Goal: Transaction & Acquisition: Book appointment/travel/reservation

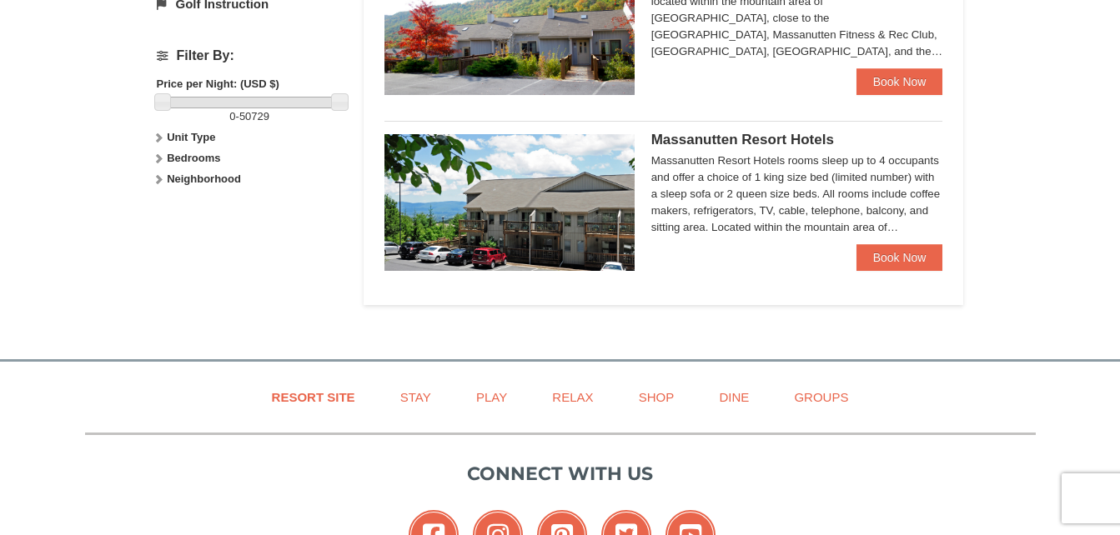
scroll to position [751, 0]
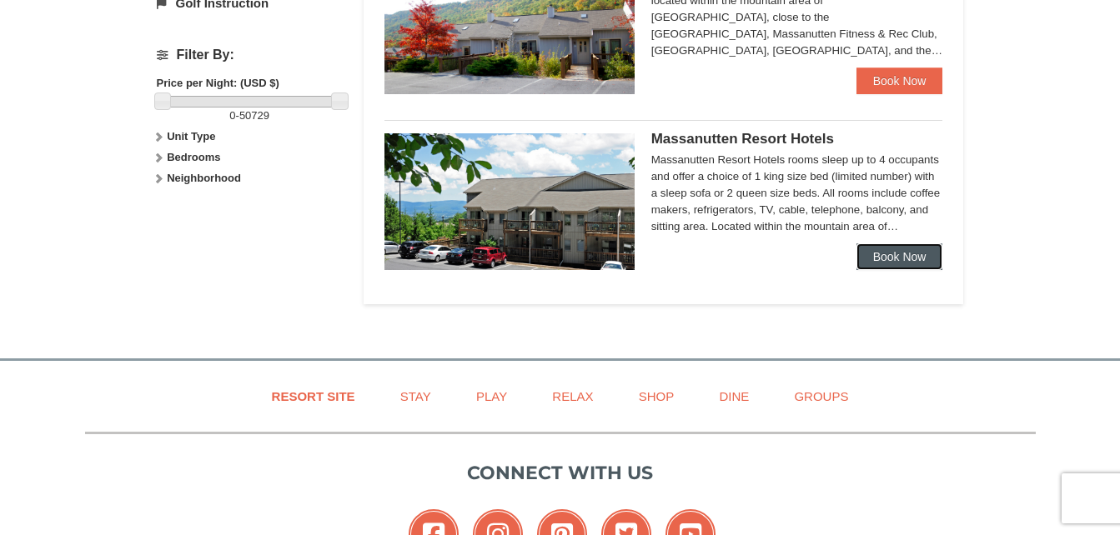
click at [899, 254] on link "Book Now" at bounding box center [900, 257] width 87 height 27
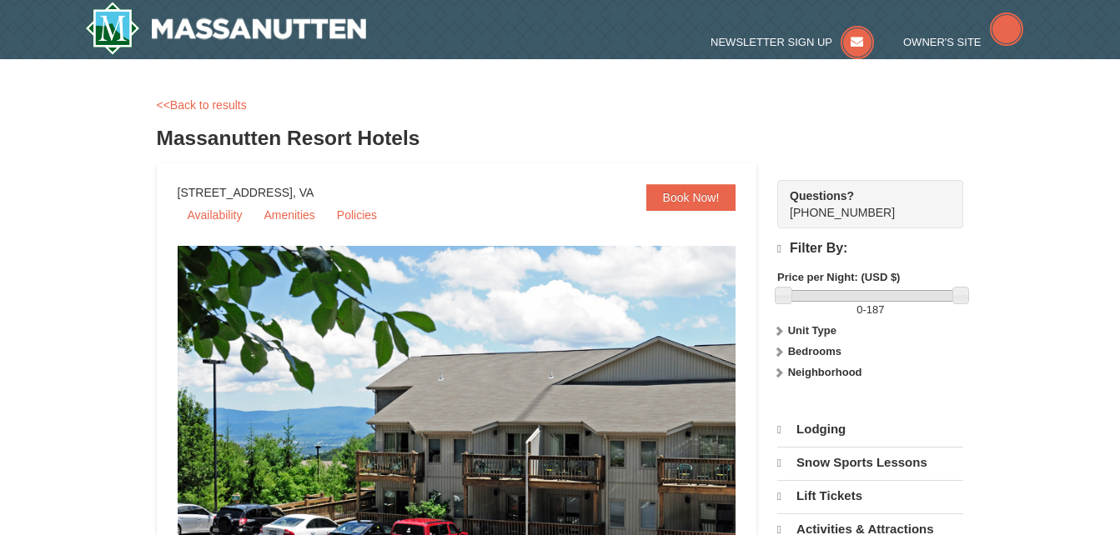
select select "10"
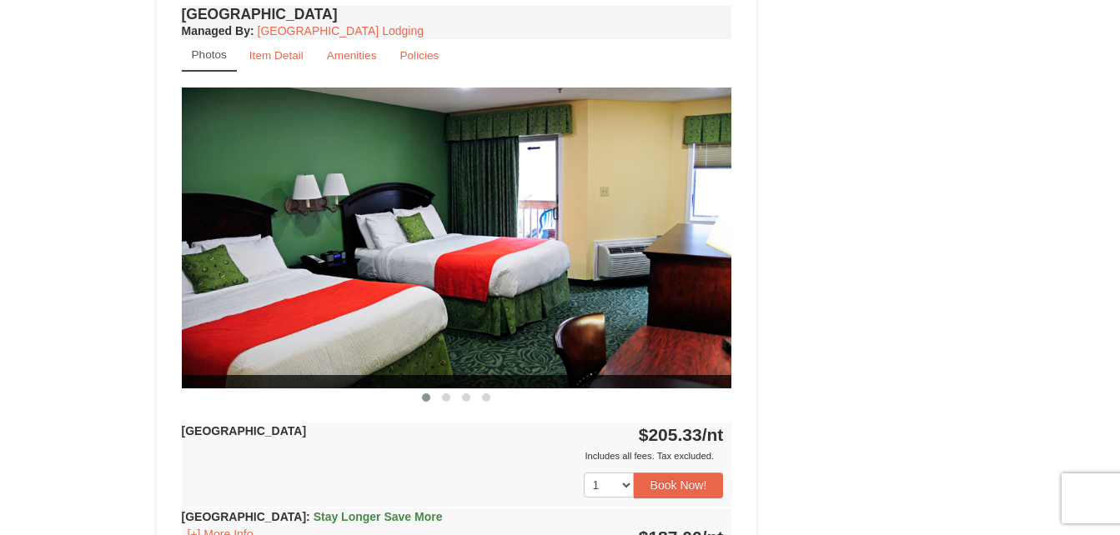
scroll to position [1251, 0]
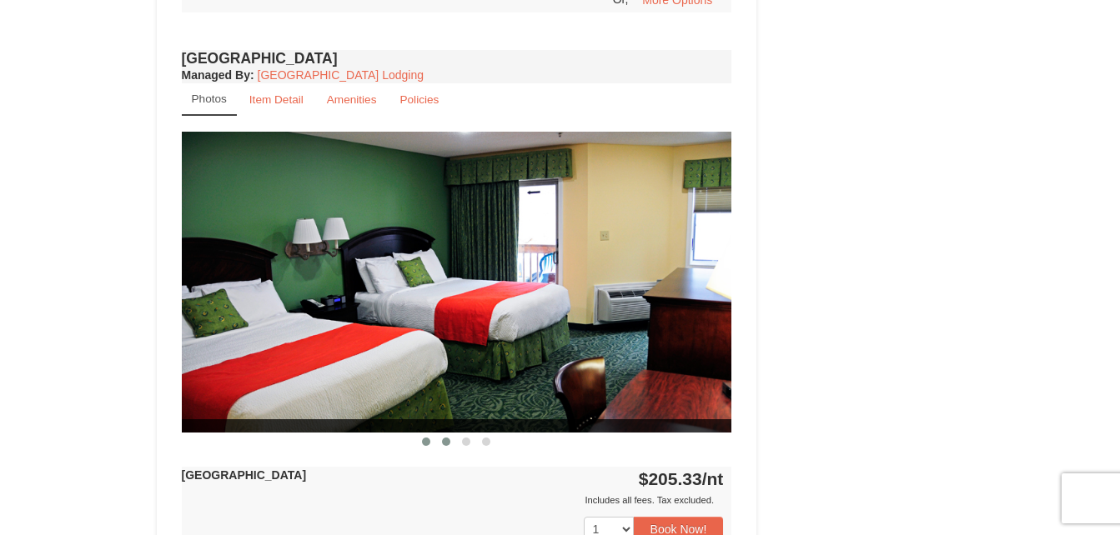
click at [445, 445] on span at bounding box center [446, 442] width 8 height 8
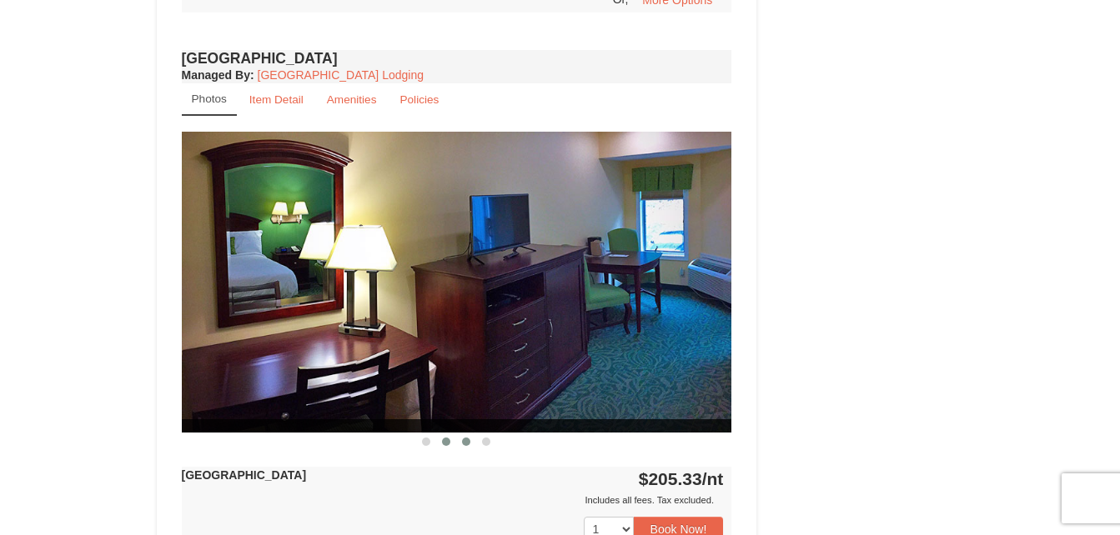
click at [461, 442] on button at bounding box center [466, 442] width 20 height 17
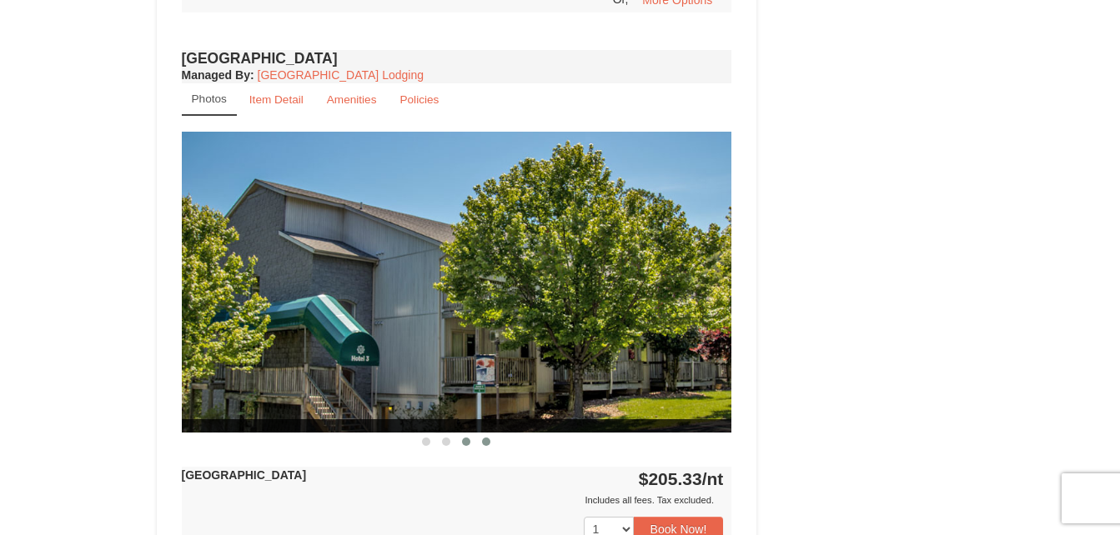
click at [487, 443] on span at bounding box center [486, 442] width 8 height 8
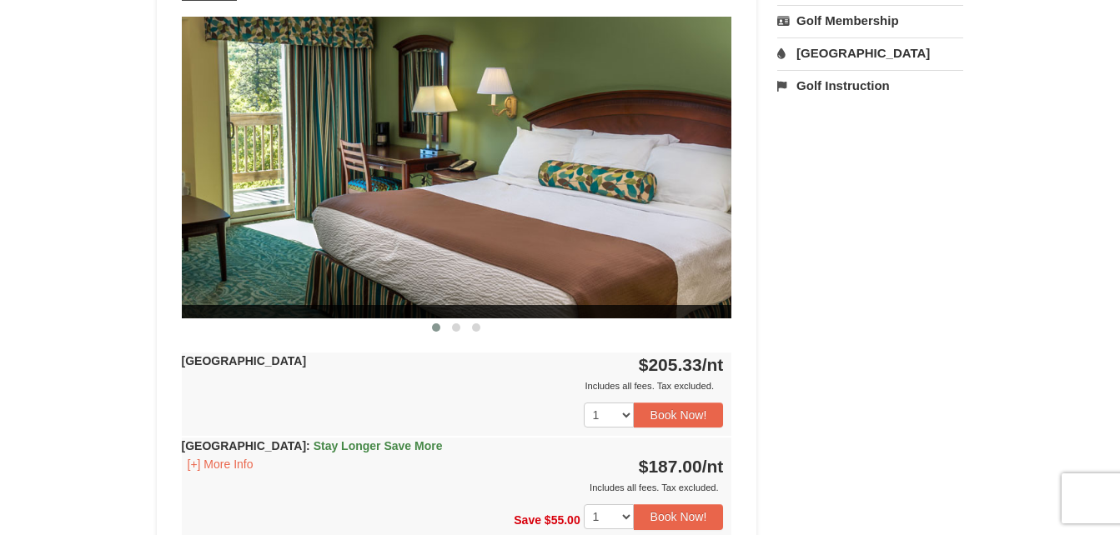
scroll to position [667, 0]
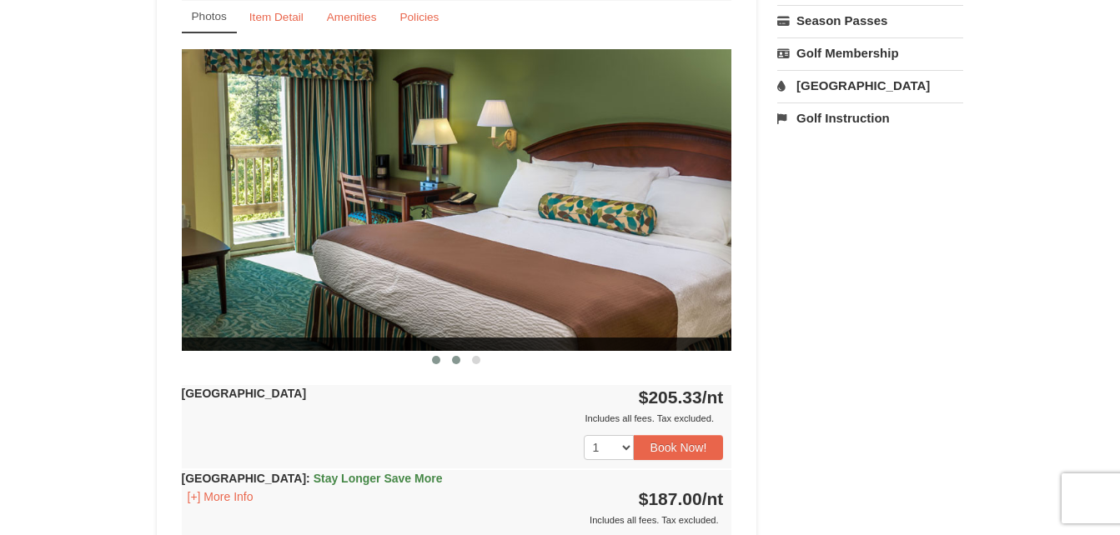
click at [456, 361] on span at bounding box center [456, 360] width 8 height 8
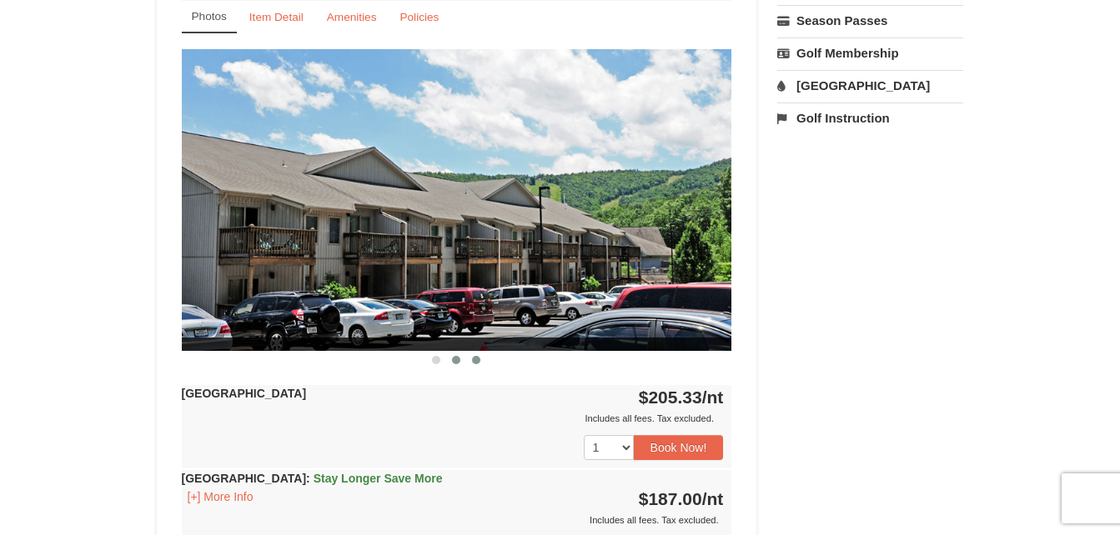
click at [479, 359] on span at bounding box center [476, 360] width 8 height 8
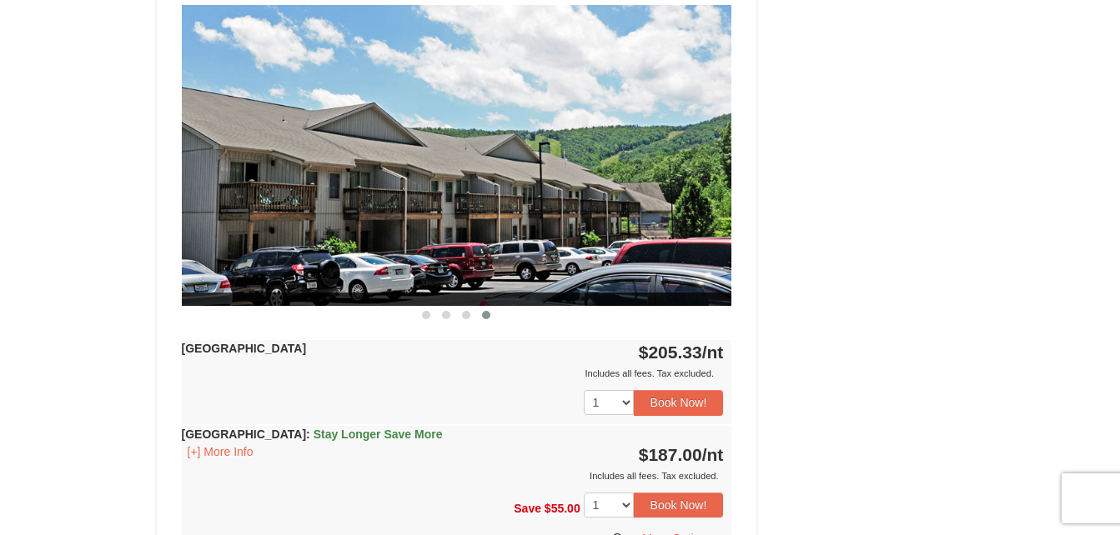
scroll to position [1418, 0]
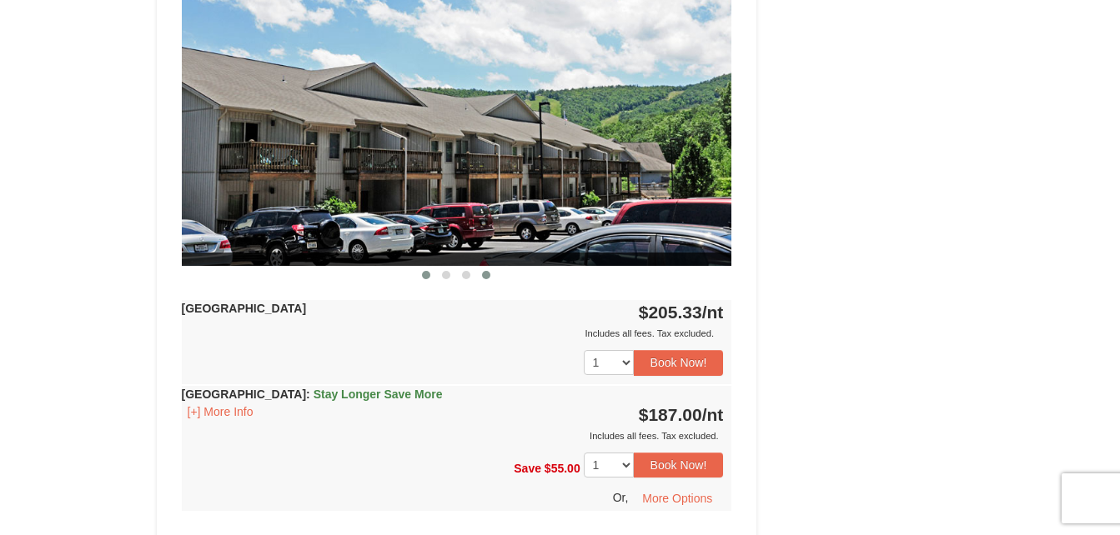
click at [424, 274] on span at bounding box center [426, 275] width 8 height 8
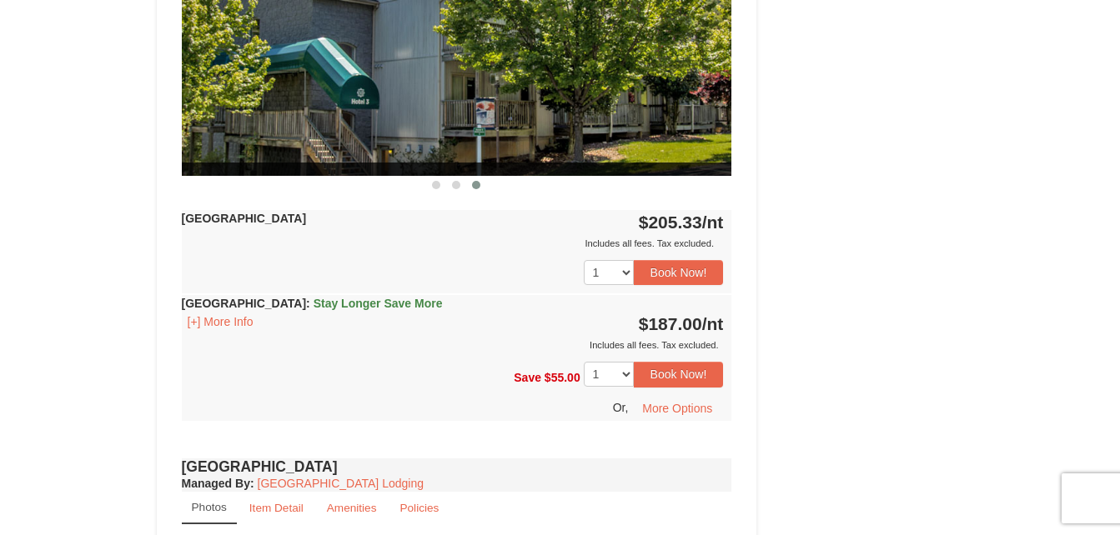
scroll to position [834, 0]
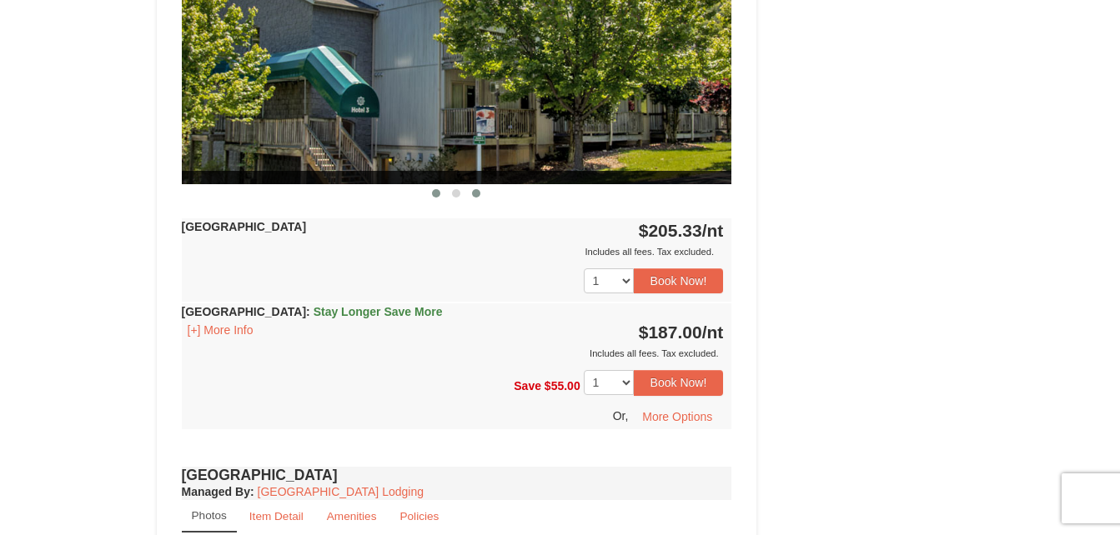
click at [439, 193] on span at bounding box center [436, 193] width 8 height 8
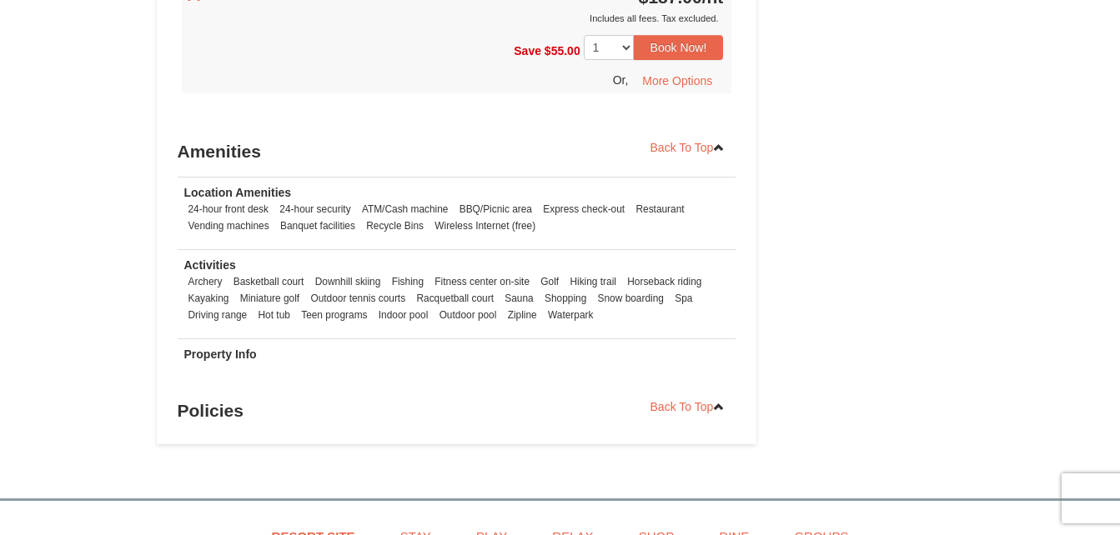
scroll to position [1835, 0]
click at [269, 410] on h3 "Policies" at bounding box center [457, 411] width 559 height 33
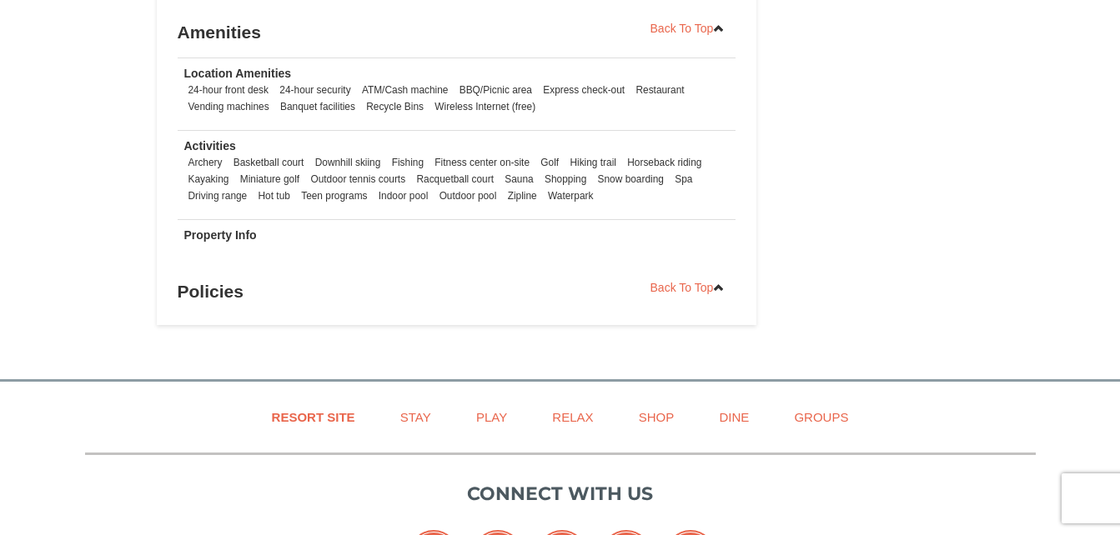
scroll to position [1918, 0]
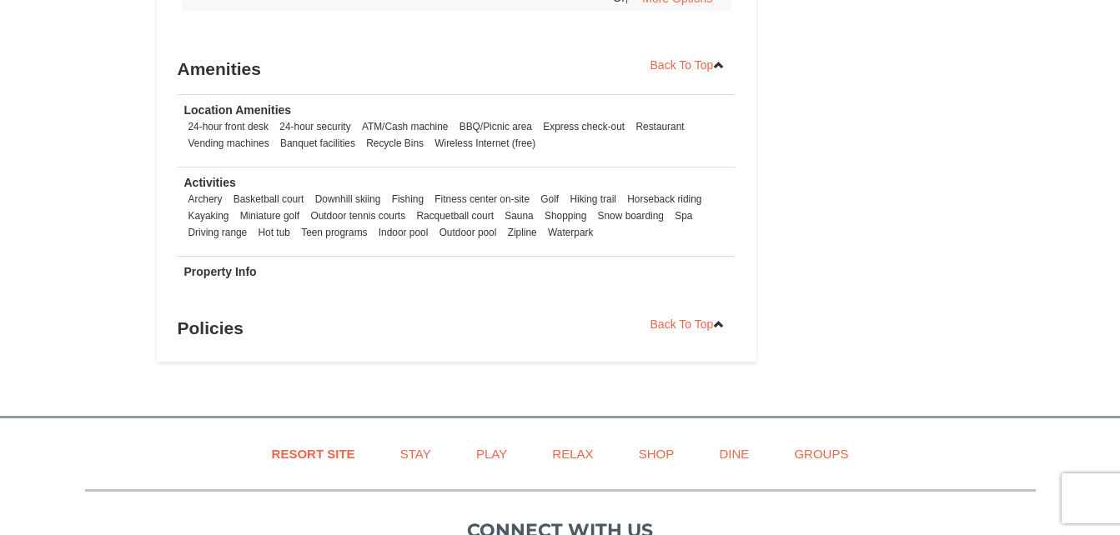
drag, startPoint x: 225, startPoint y: 289, endPoint x: 399, endPoint y: 308, distance: 174.5
click at [228, 289] on td "Property Info" at bounding box center [457, 275] width 559 height 39
click at [686, 320] on link "Back To Top" at bounding box center [688, 324] width 97 height 25
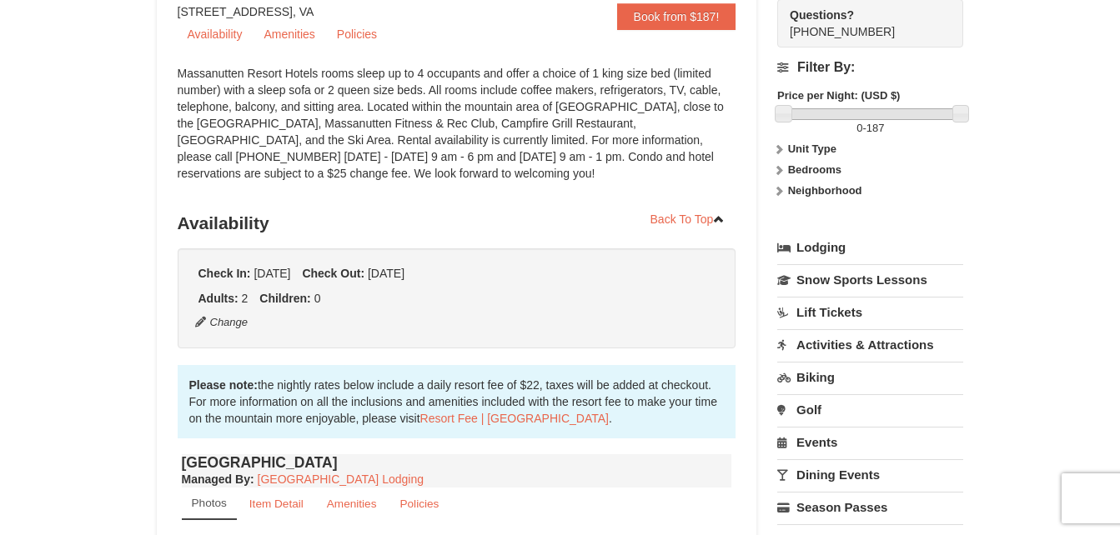
scroll to position [96, 0]
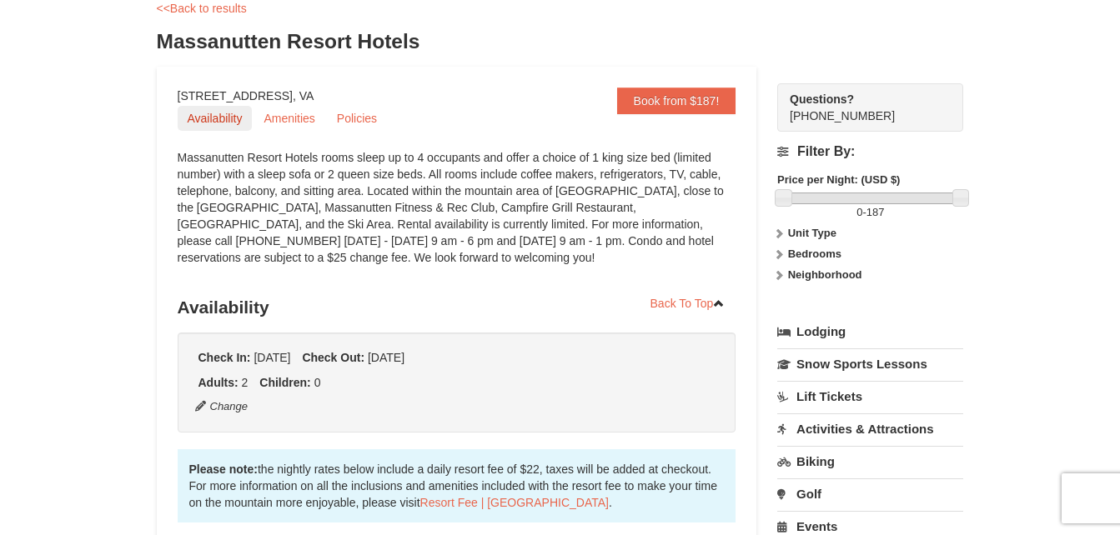
click at [218, 123] on link "Availability" at bounding box center [215, 118] width 75 height 25
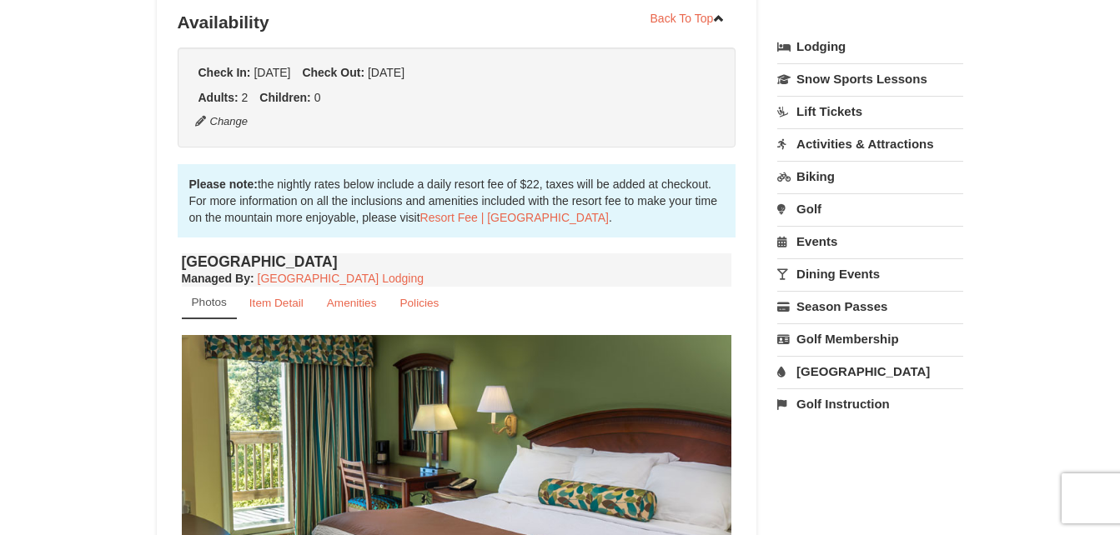
scroll to position [387, 0]
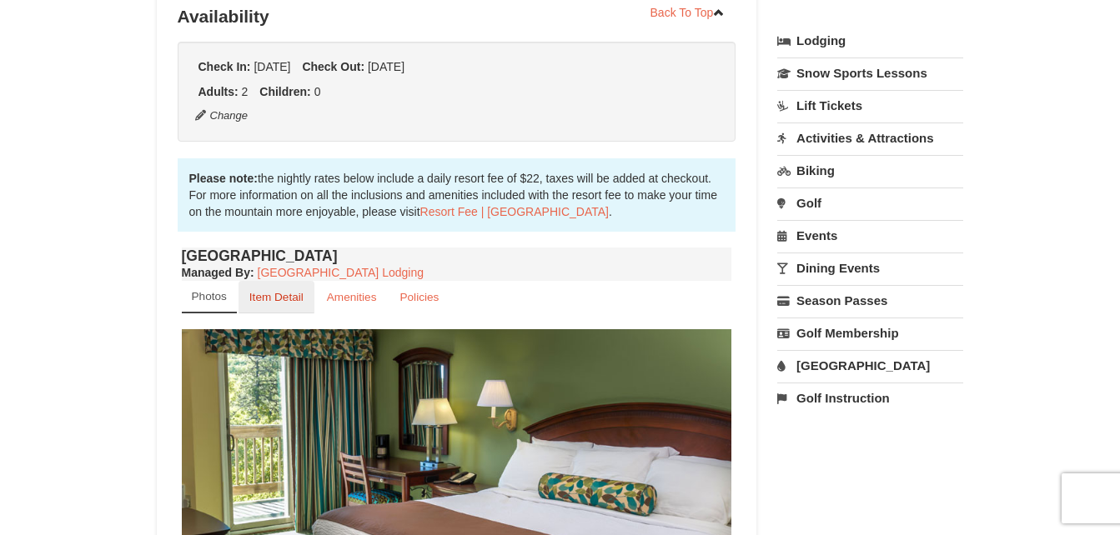
click at [271, 301] on small "Item Detail" at bounding box center [276, 297] width 54 height 13
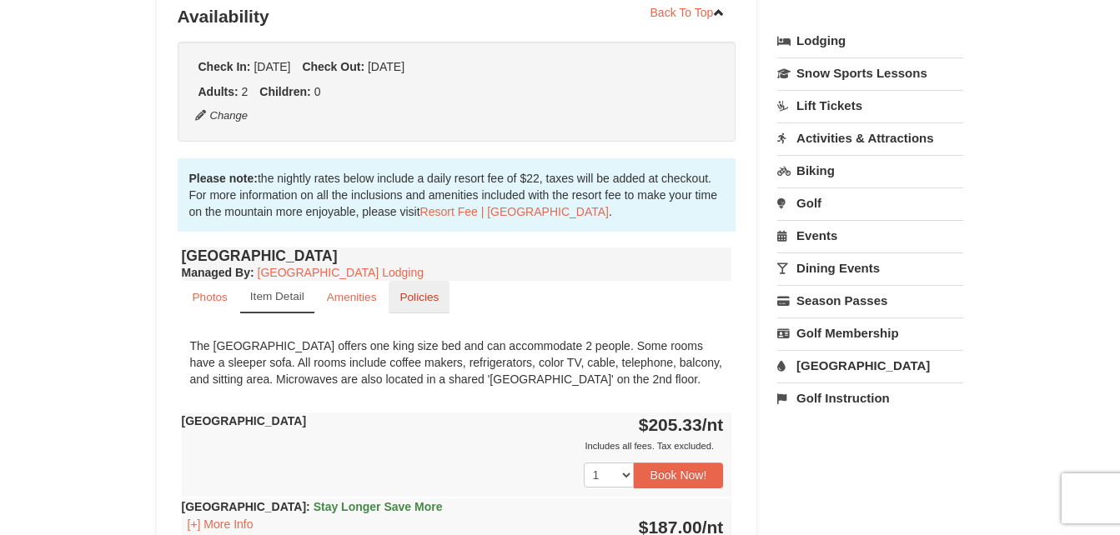
click at [435, 299] on small "Policies" at bounding box center [419, 297] width 39 height 13
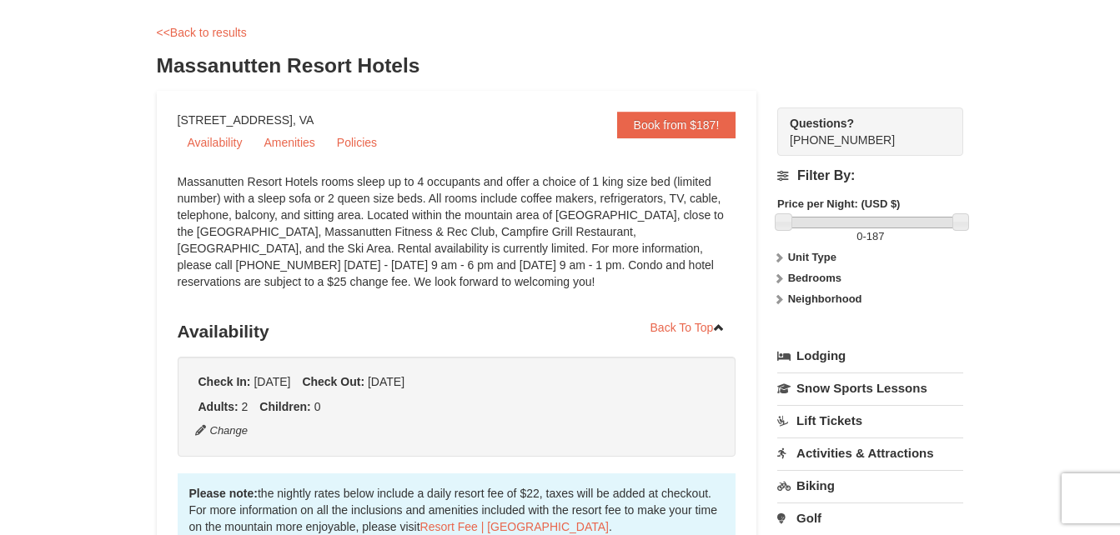
scroll to position [0, 0]
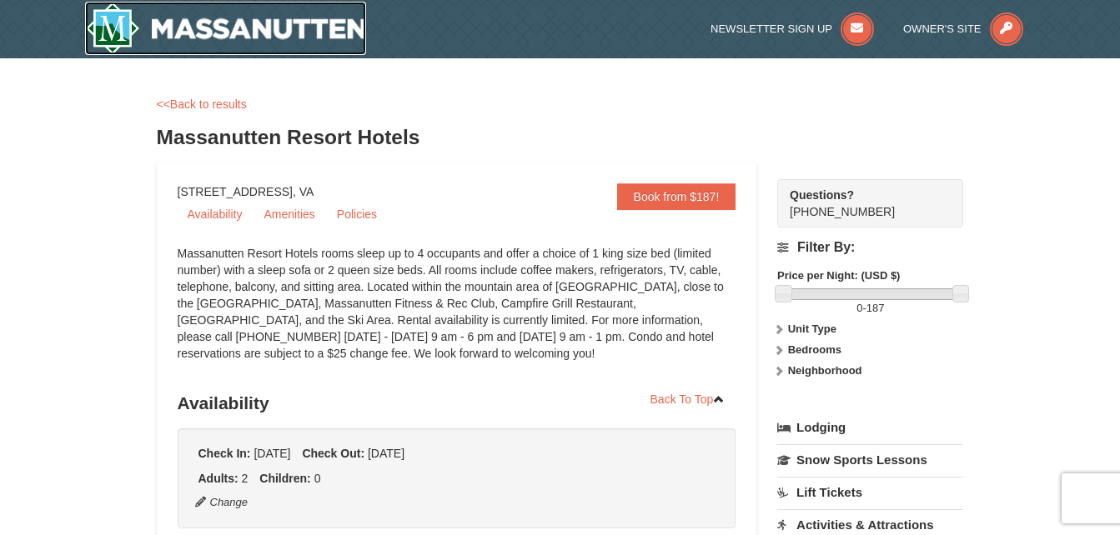
click at [183, 33] on img at bounding box center [226, 28] width 282 height 53
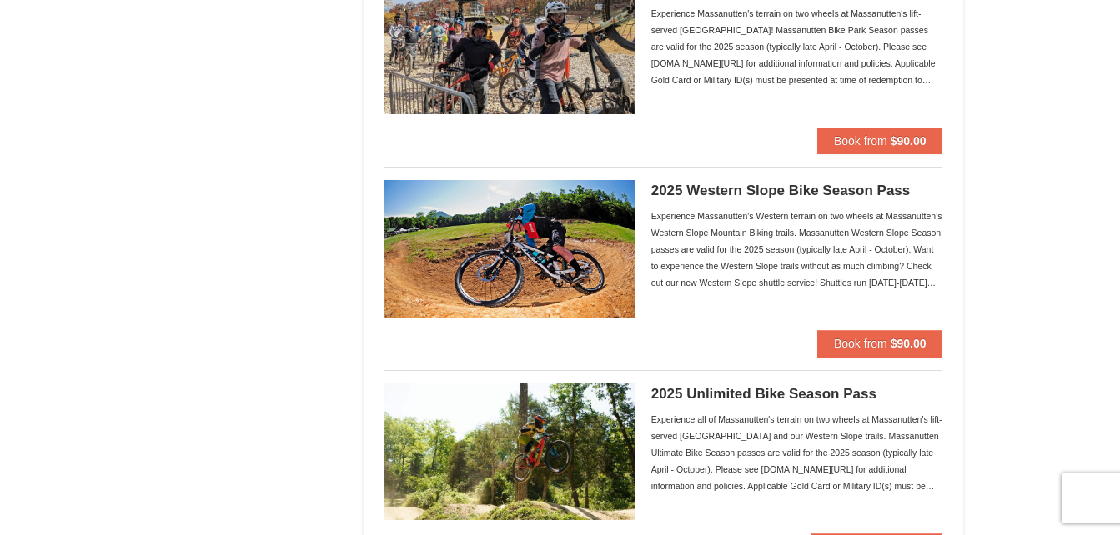
scroll to position [2124, 0]
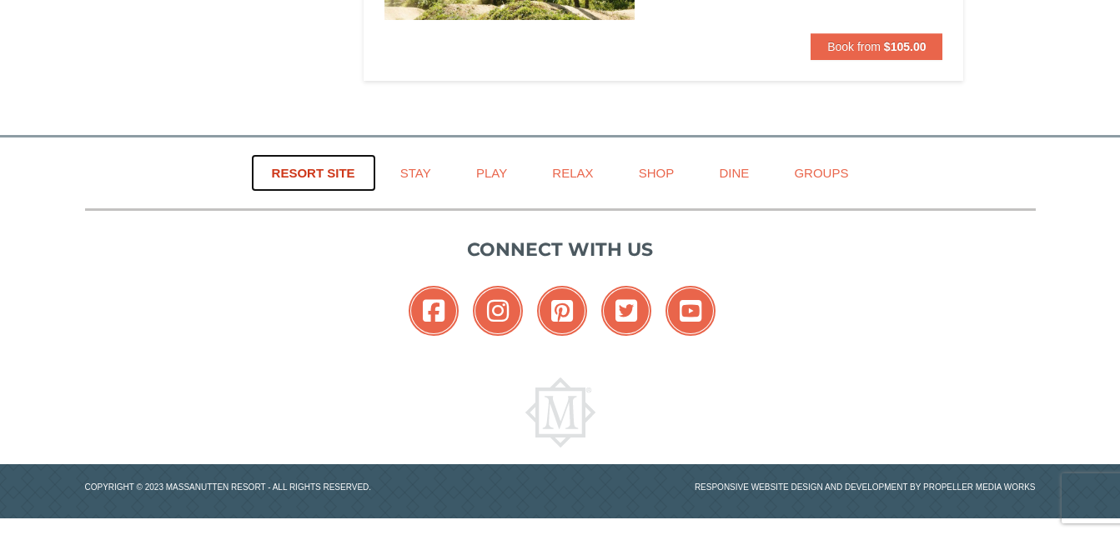
click at [314, 173] on link "Resort Site" at bounding box center [313, 173] width 125 height 38
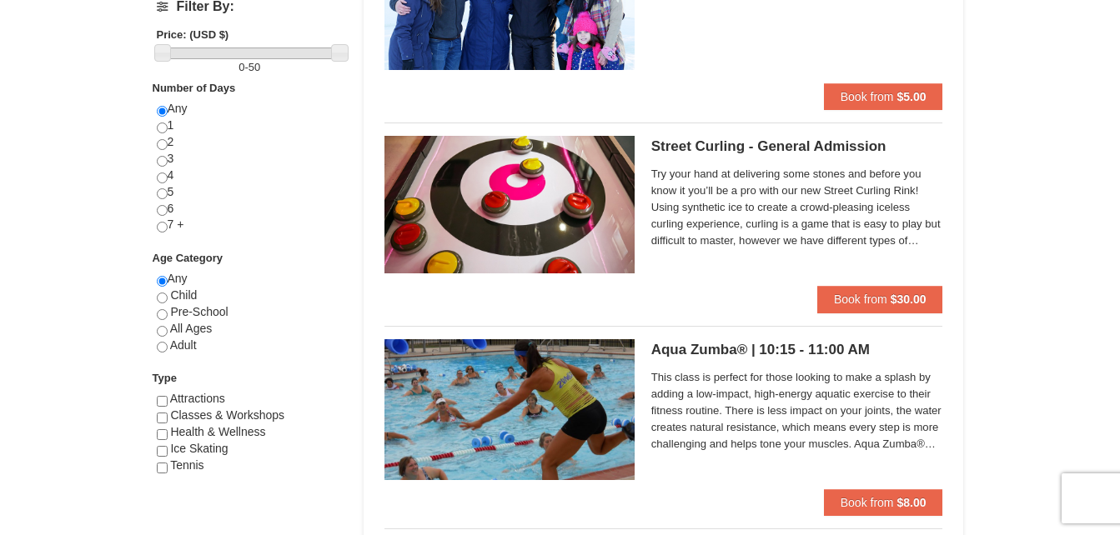
scroll to position [623, 0]
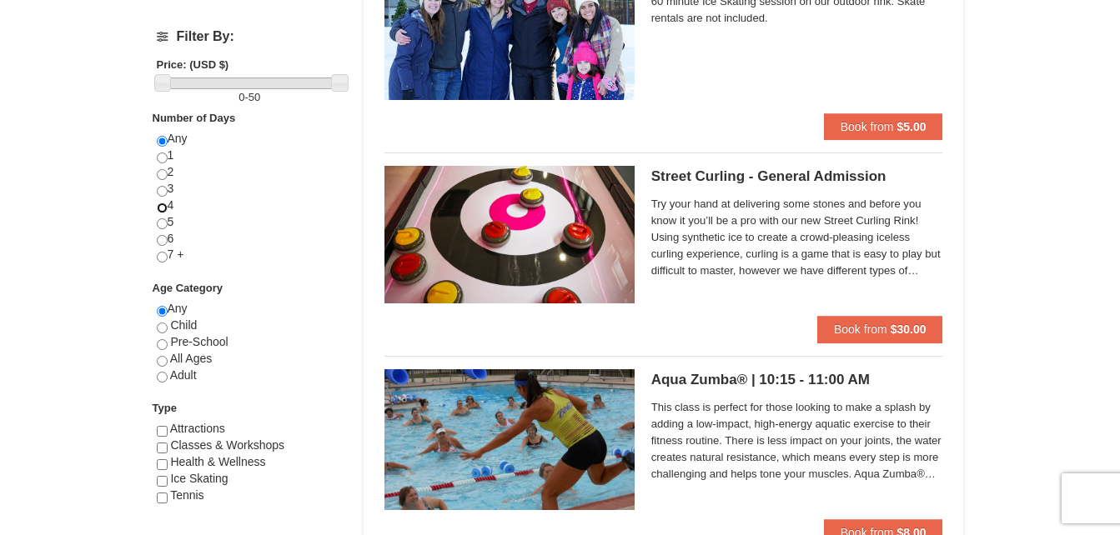
click at [160, 209] on input "radio" at bounding box center [162, 208] width 11 height 11
radio input "true"
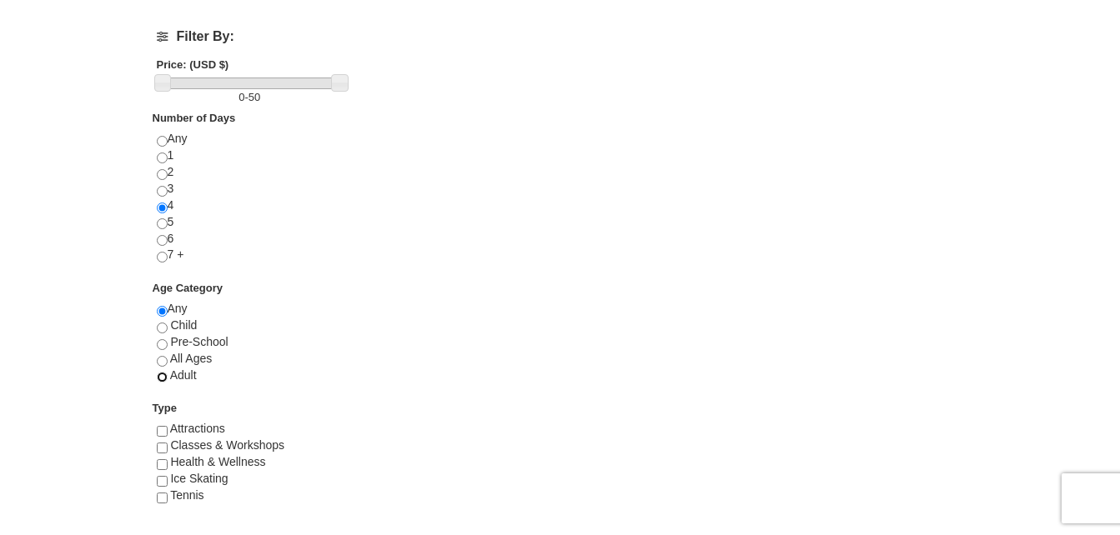
click at [165, 375] on input "radio" at bounding box center [162, 377] width 11 height 11
radio input "true"
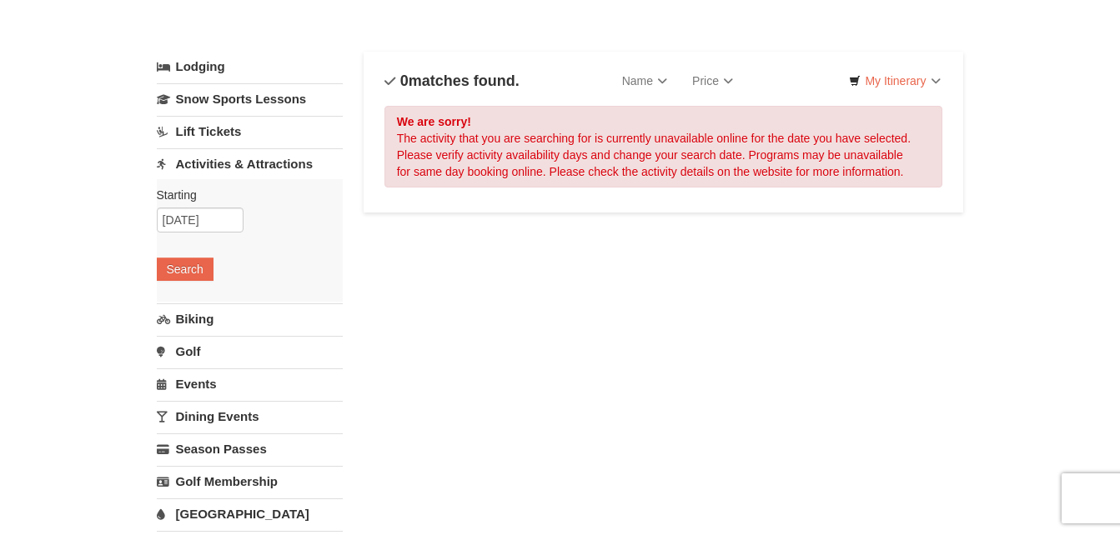
scroll to position [0, 0]
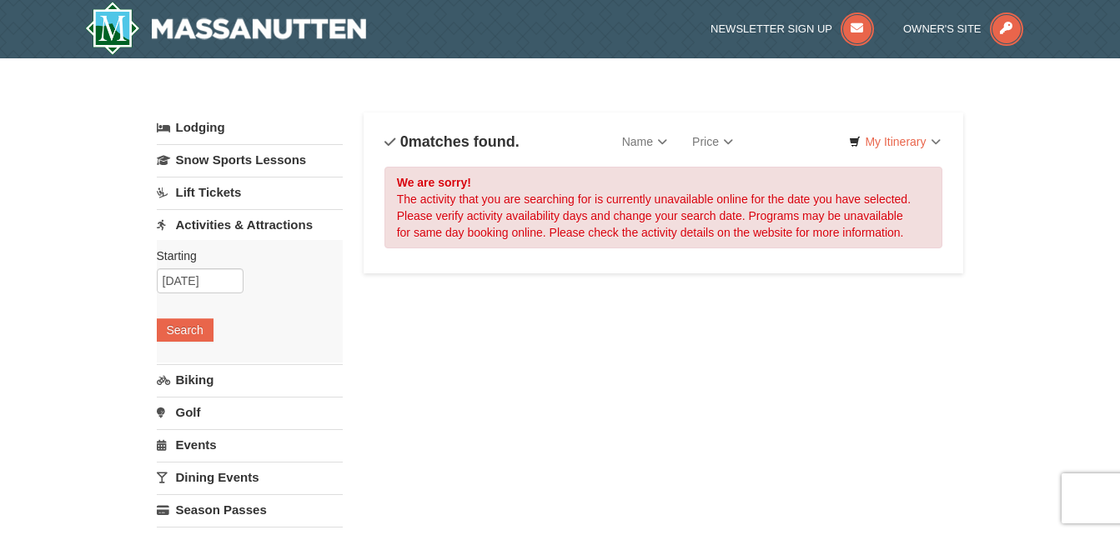
click at [199, 124] on link "Lodging" at bounding box center [250, 128] width 186 height 30
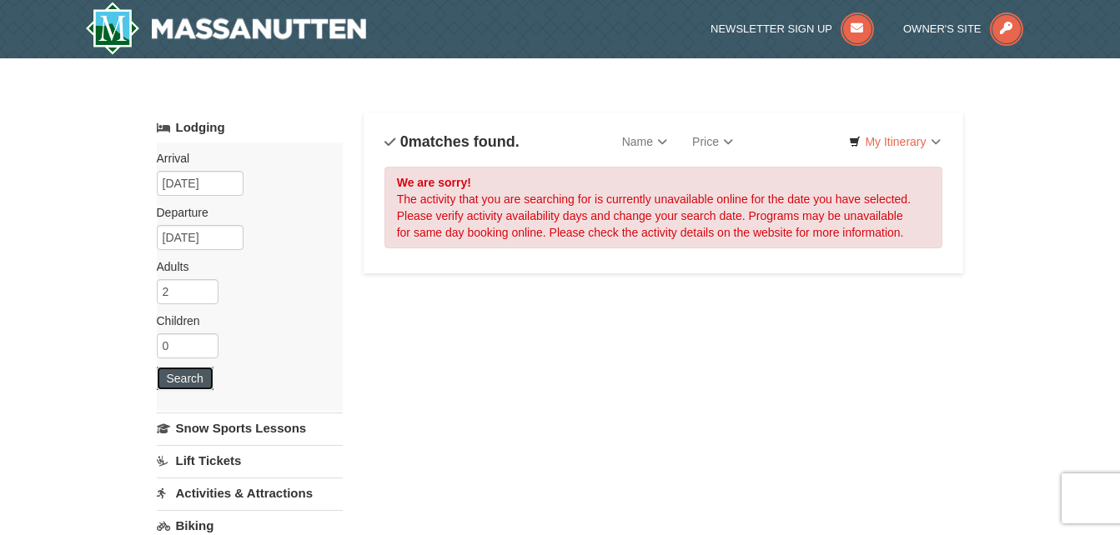
click at [201, 385] on button "Search" at bounding box center [185, 378] width 57 height 23
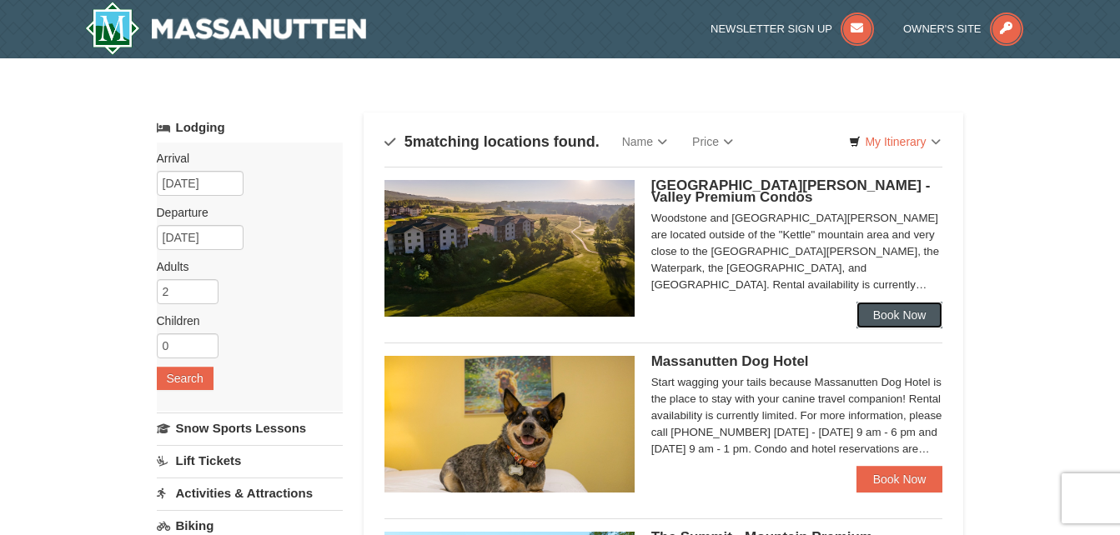
click at [892, 319] on link "Book Now" at bounding box center [900, 315] width 87 height 27
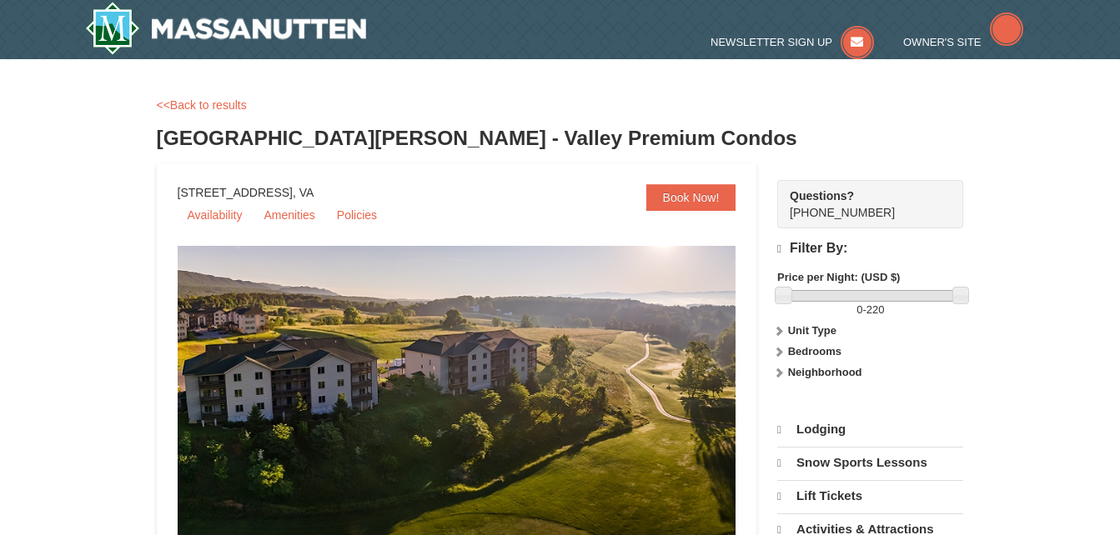
select select "10"
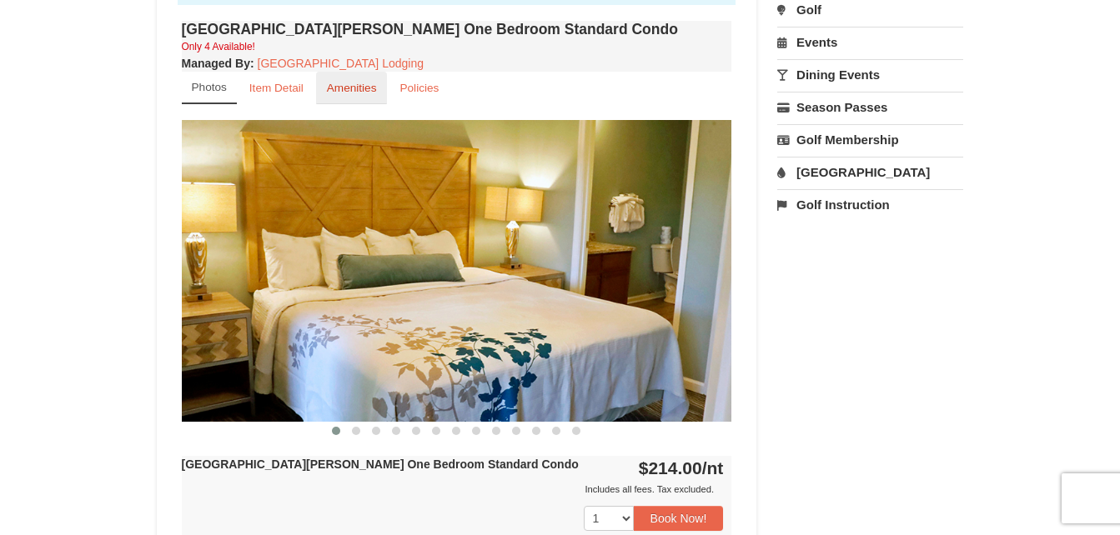
scroll to position [667, 0]
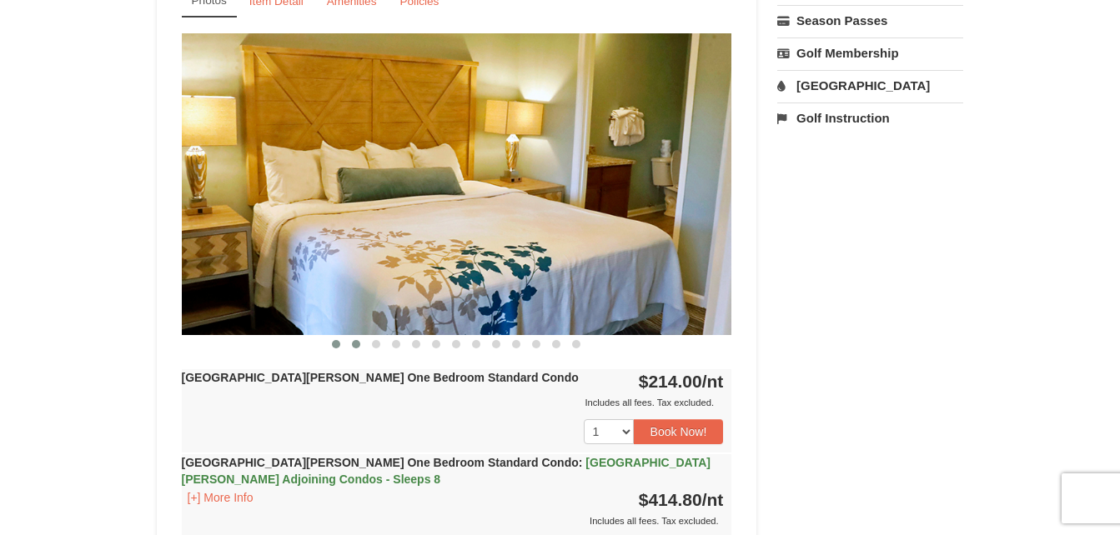
click at [357, 343] on span at bounding box center [356, 344] width 8 height 8
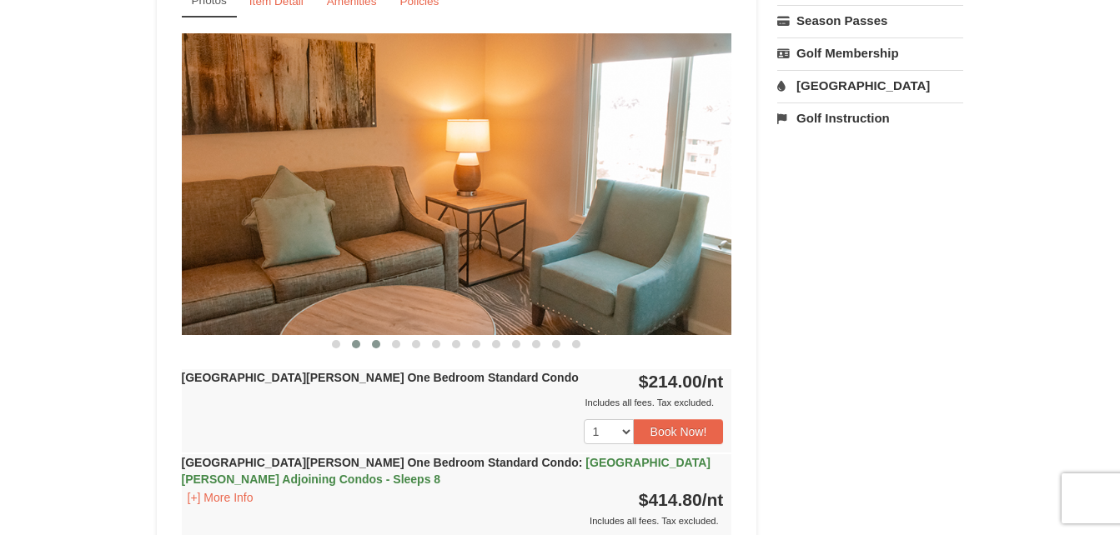
click at [376, 345] on span at bounding box center [376, 344] width 8 height 8
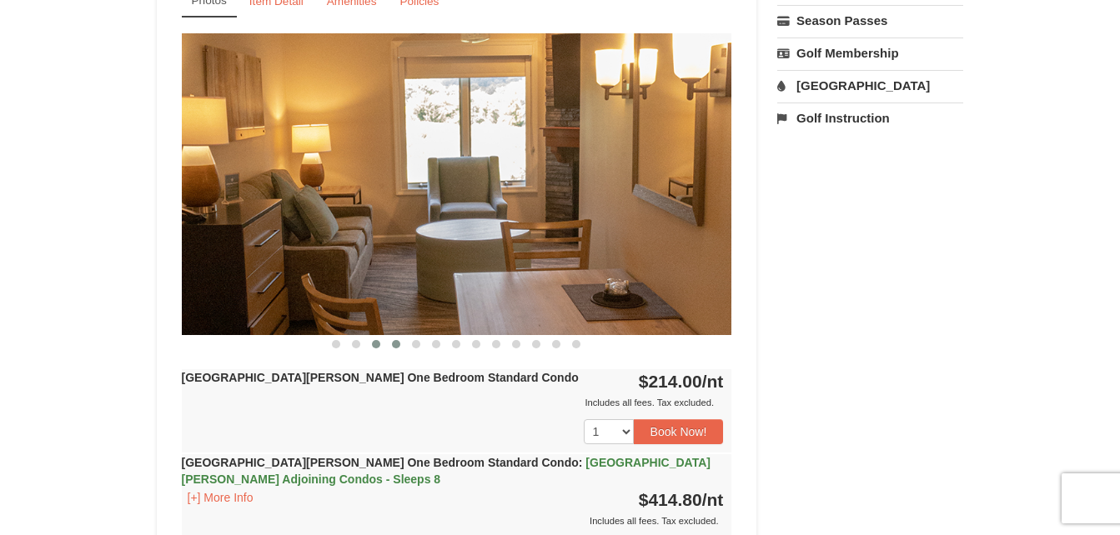
click at [398, 343] on span at bounding box center [396, 344] width 8 height 8
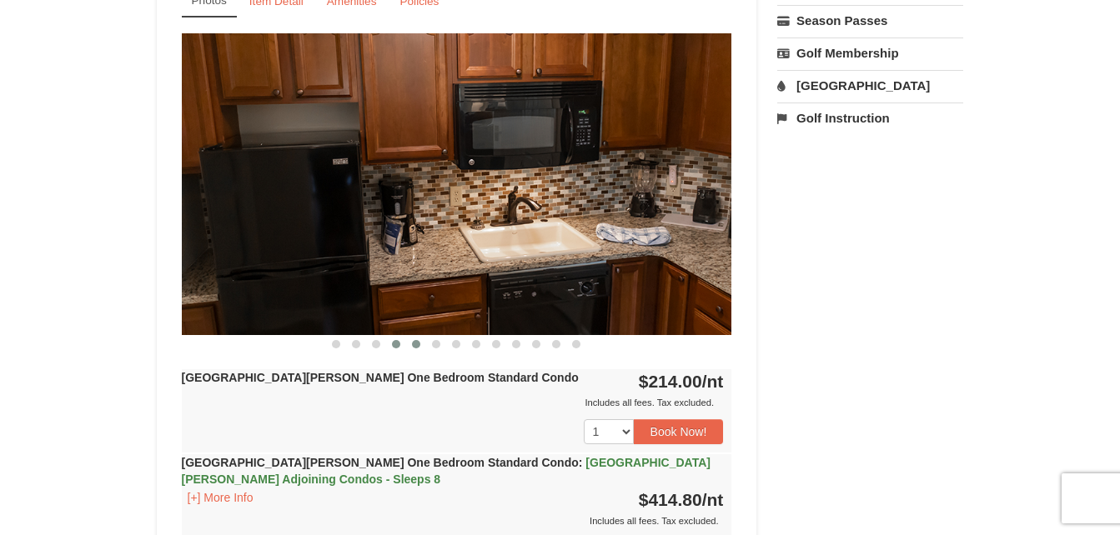
click at [417, 345] on span at bounding box center [416, 344] width 8 height 8
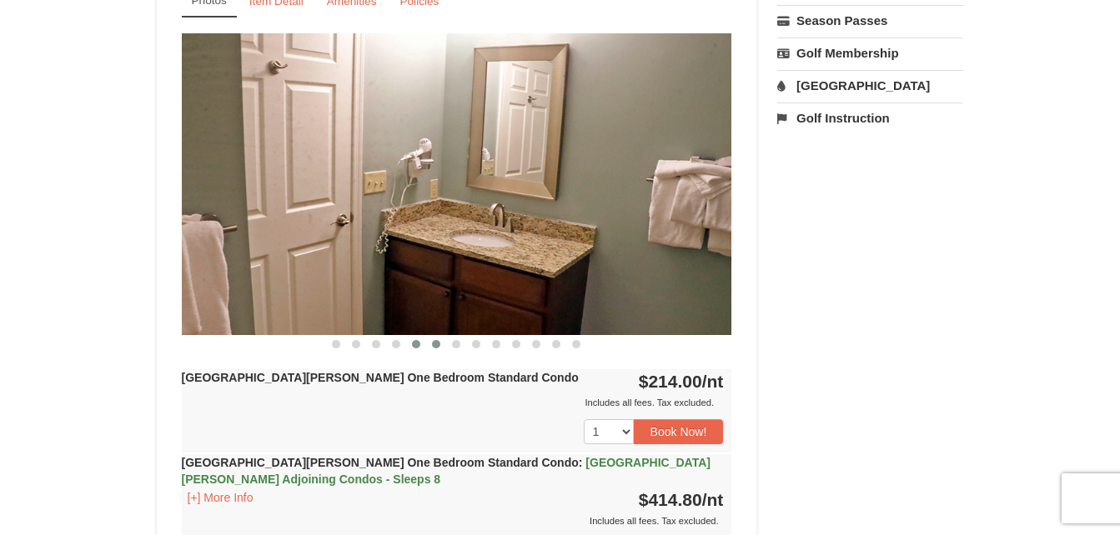
click at [435, 346] on span at bounding box center [436, 344] width 8 height 8
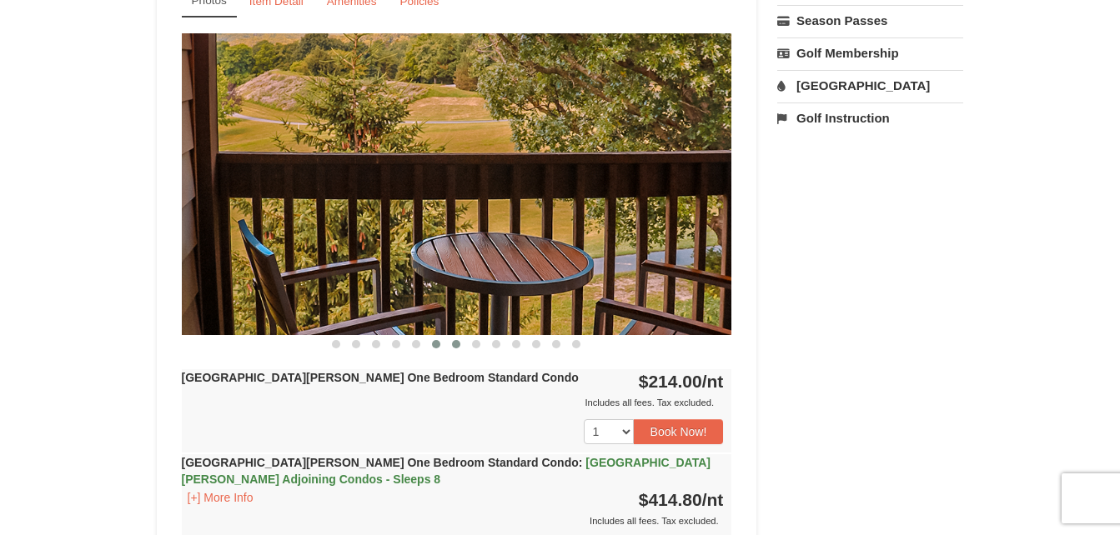
click at [453, 346] on span at bounding box center [456, 344] width 8 height 8
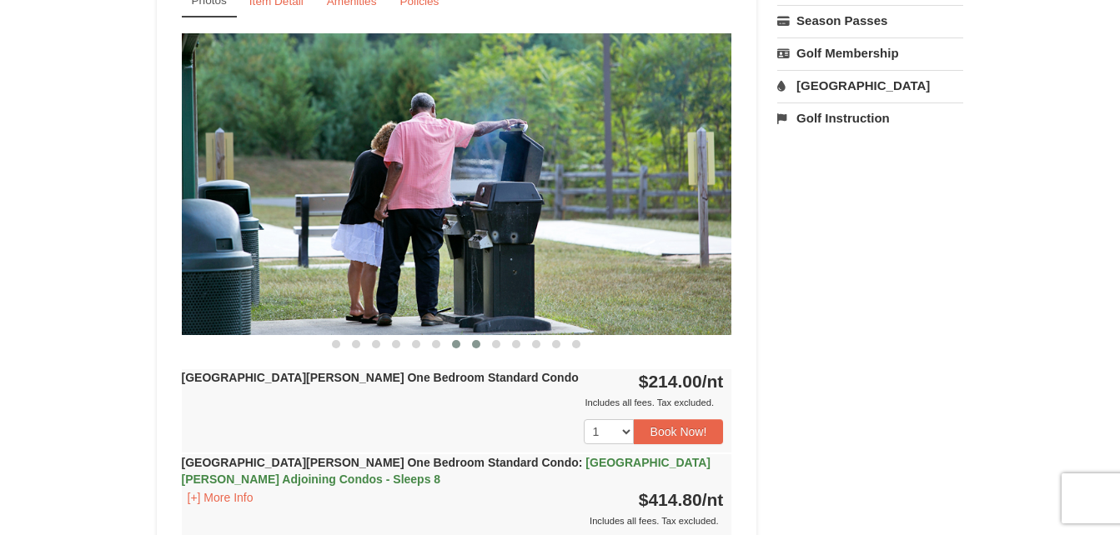
click at [477, 347] on span at bounding box center [476, 344] width 8 height 8
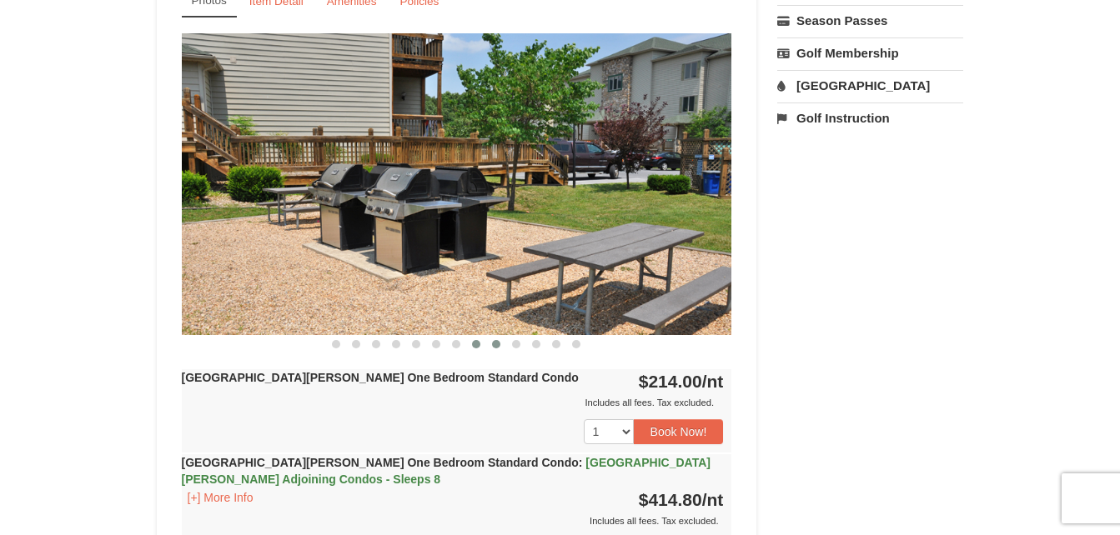
click at [495, 343] on span at bounding box center [496, 344] width 8 height 8
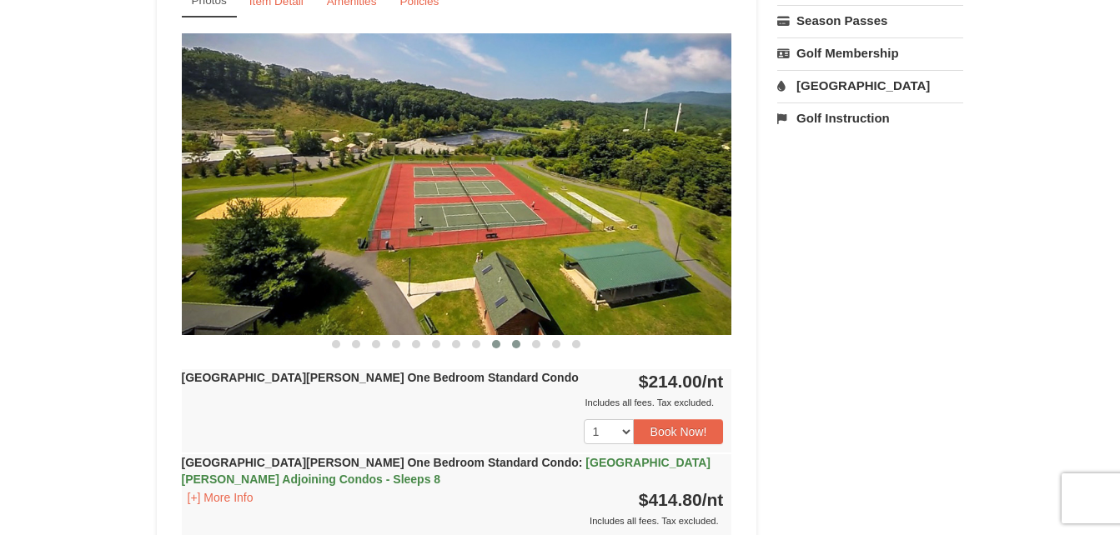
click at [508, 343] on button at bounding box center [516, 344] width 20 height 17
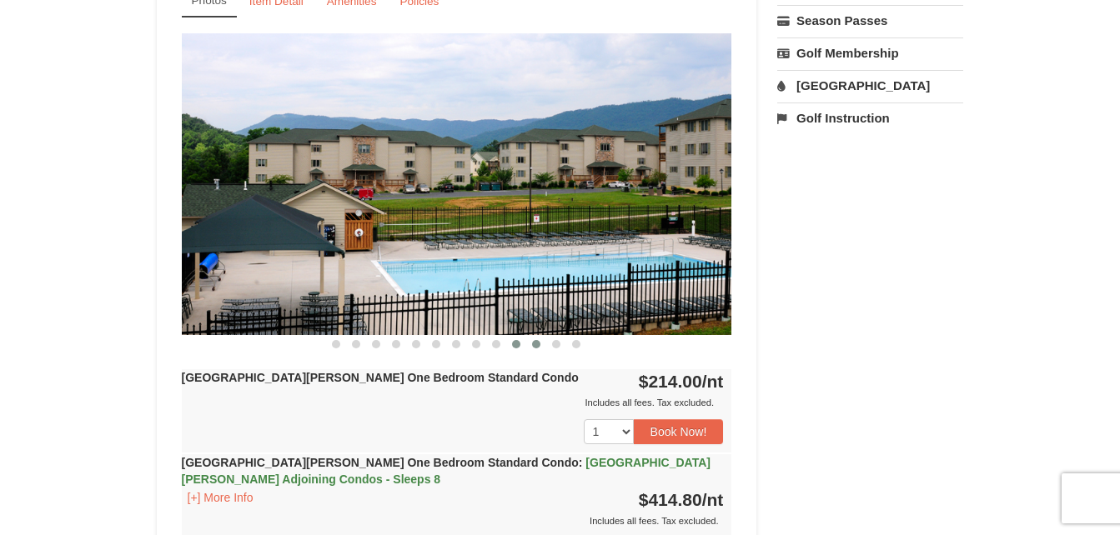
click at [540, 345] on button at bounding box center [536, 344] width 20 height 17
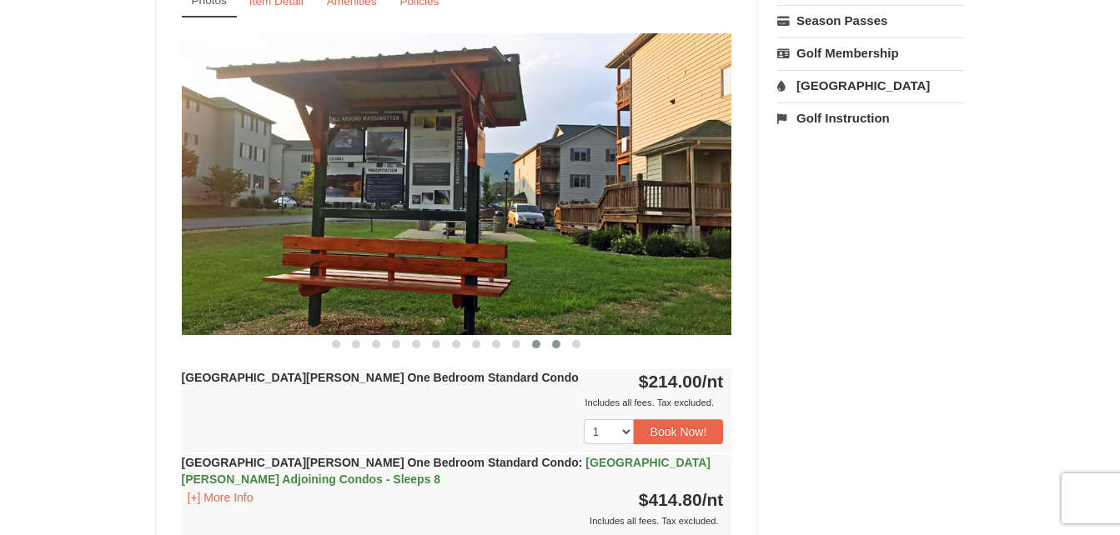
click at [559, 345] on span at bounding box center [556, 344] width 8 height 8
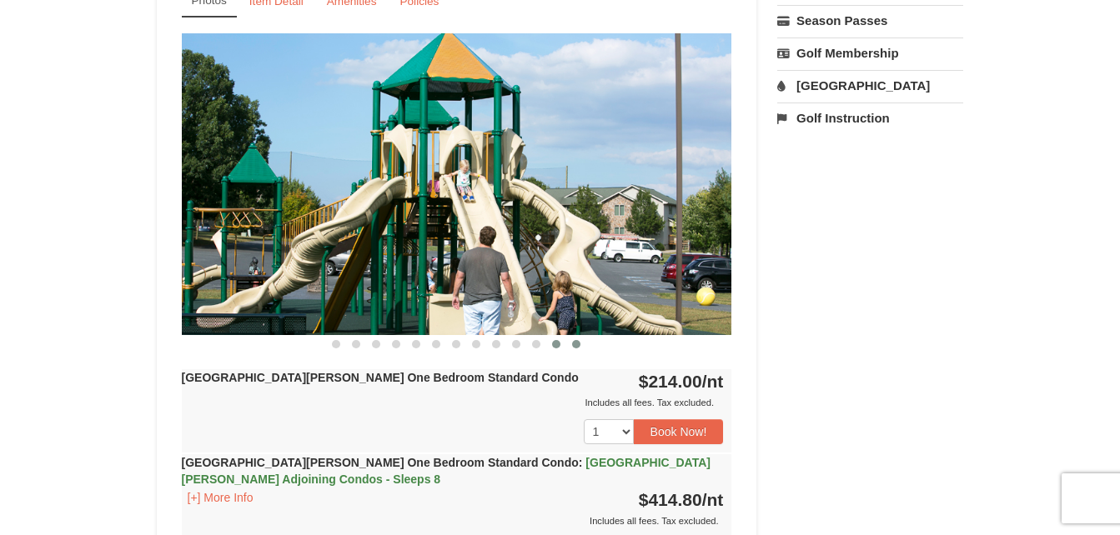
click at [570, 340] on button at bounding box center [576, 344] width 20 height 17
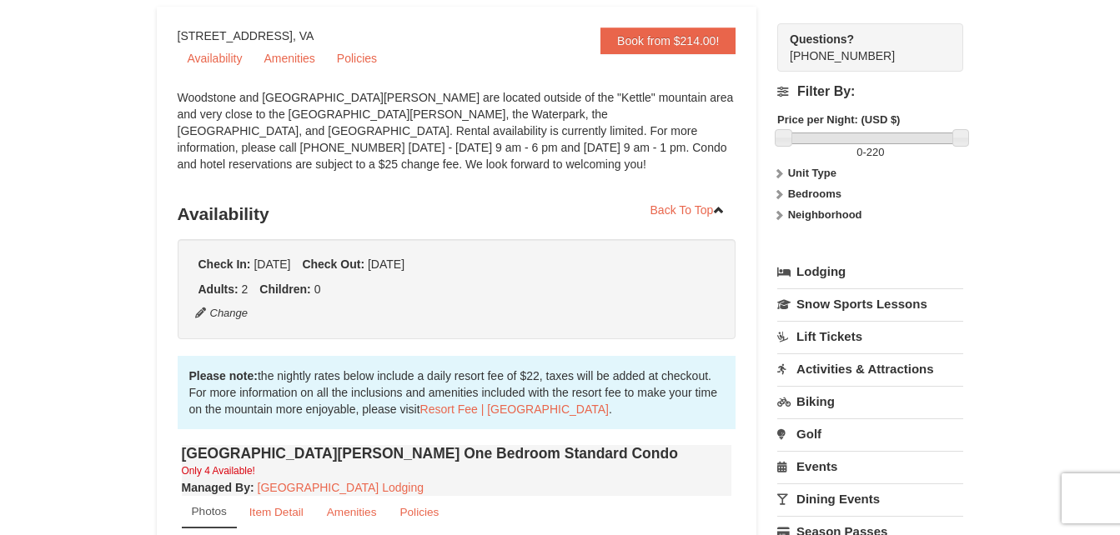
scroll to position [0, 0]
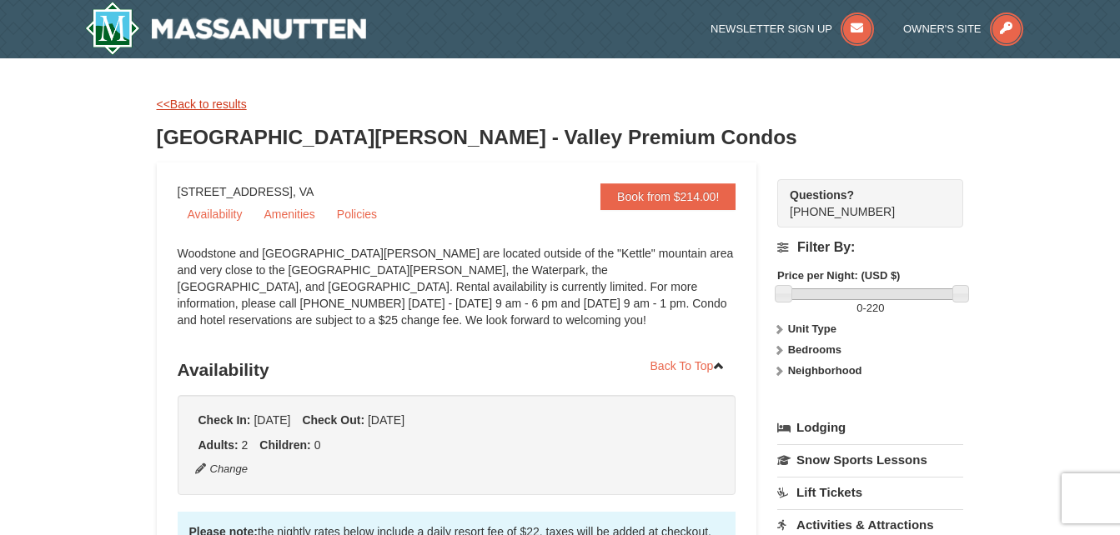
click at [183, 104] on link "<<Back to results" at bounding box center [202, 104] width 90 height 13
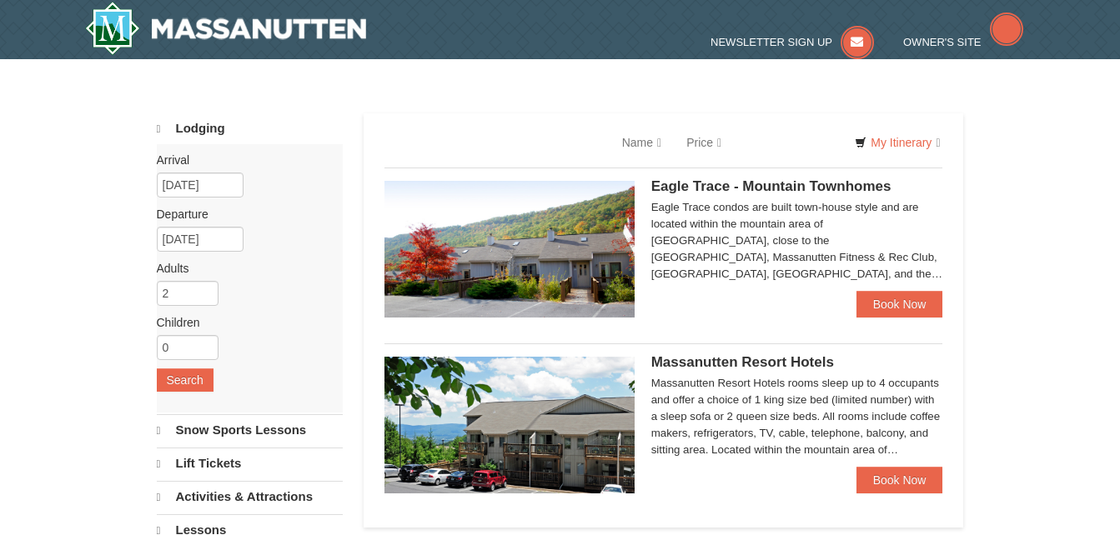
select select "10"
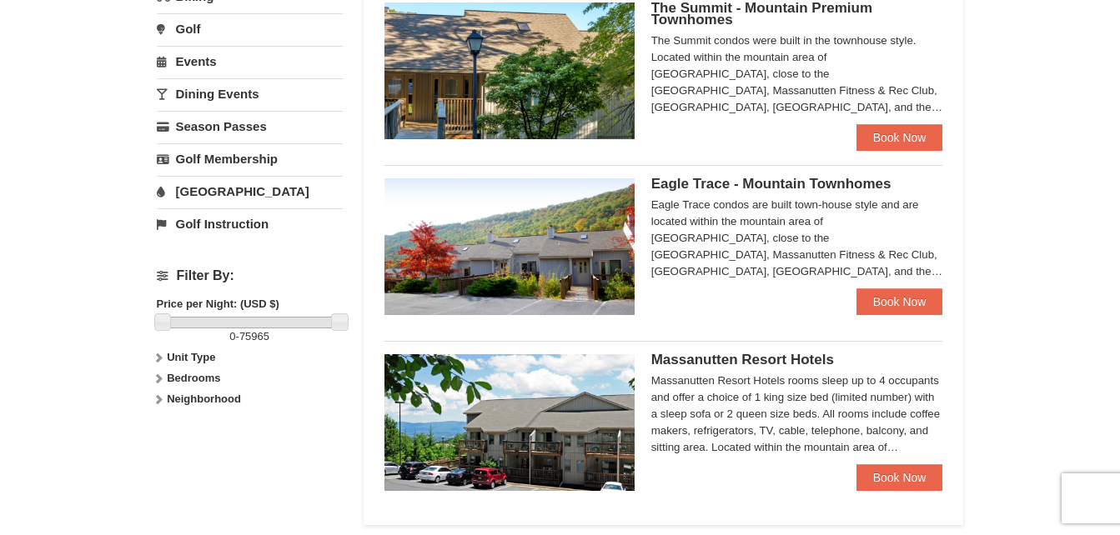
scroll to position [500, 0]
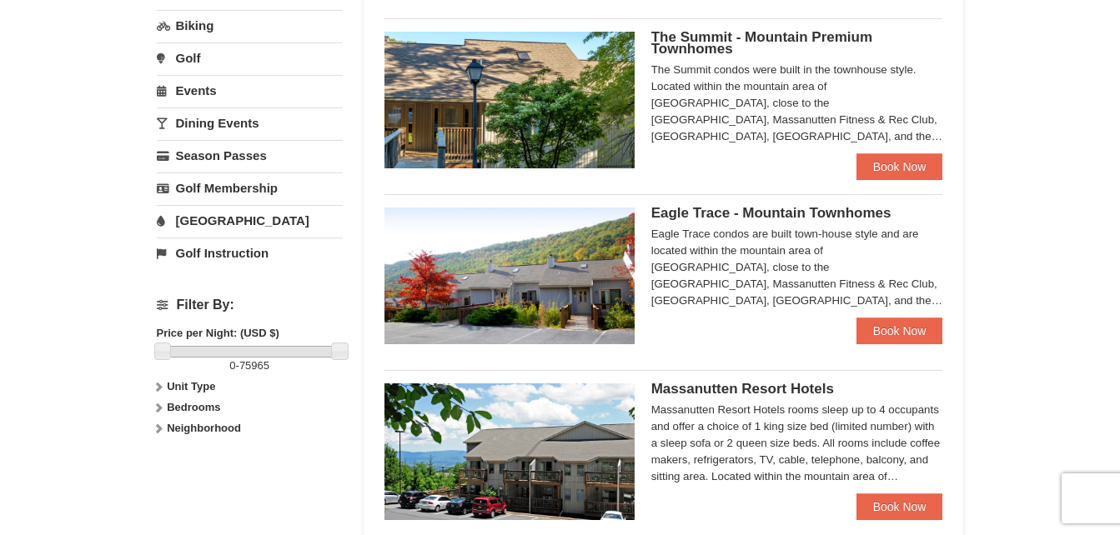
click at [715, 90] on div "The Summit condos were built in the townhouse style. Located within the mountai…" at bounding box center [797, 103] width 292 height 83
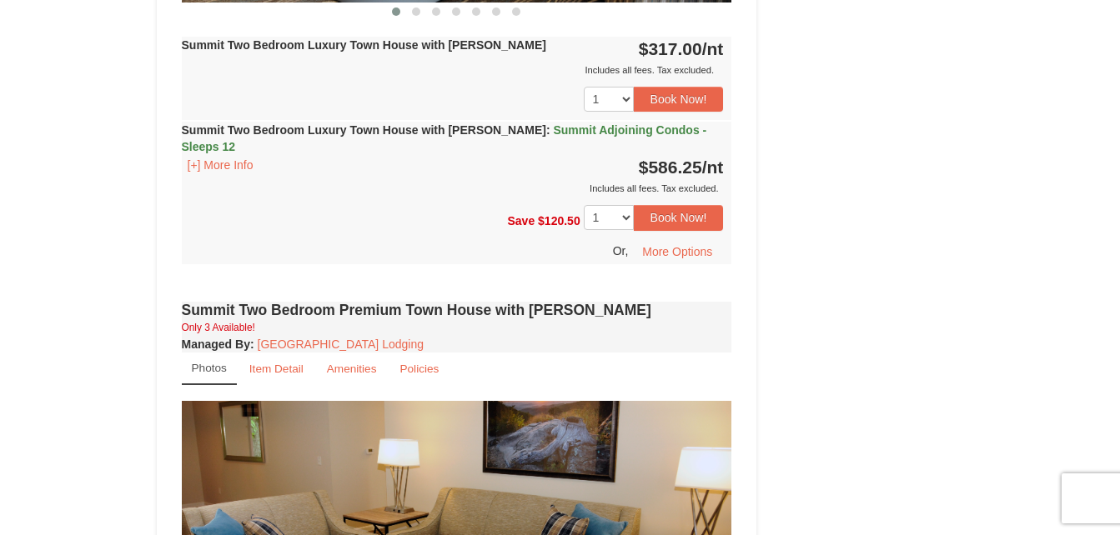
scroll to position [1001, 0]
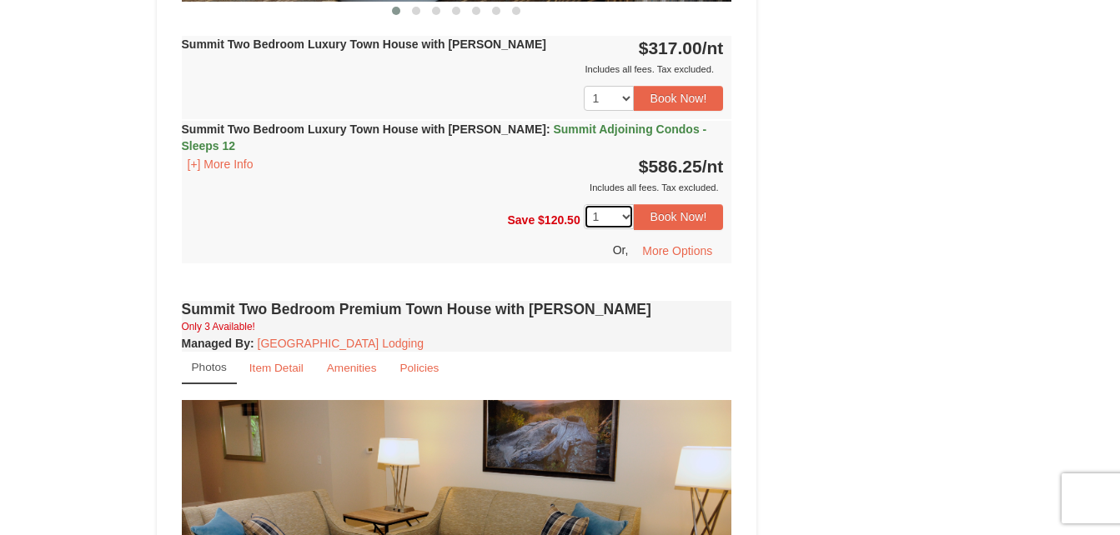
click at [624, 204] on select "1 2" at bounding box center [609, 216] width 50 height 25
select select "2"
click at [584, 204] on select "1 2" at bounding box center [609, 216] width 50 height 25
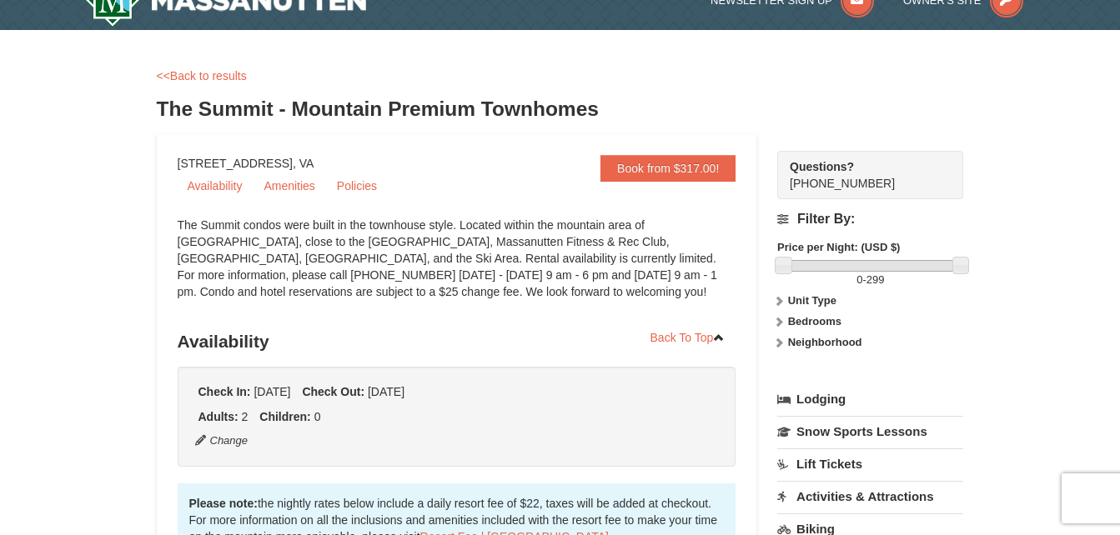
scroll to position [0, 0]
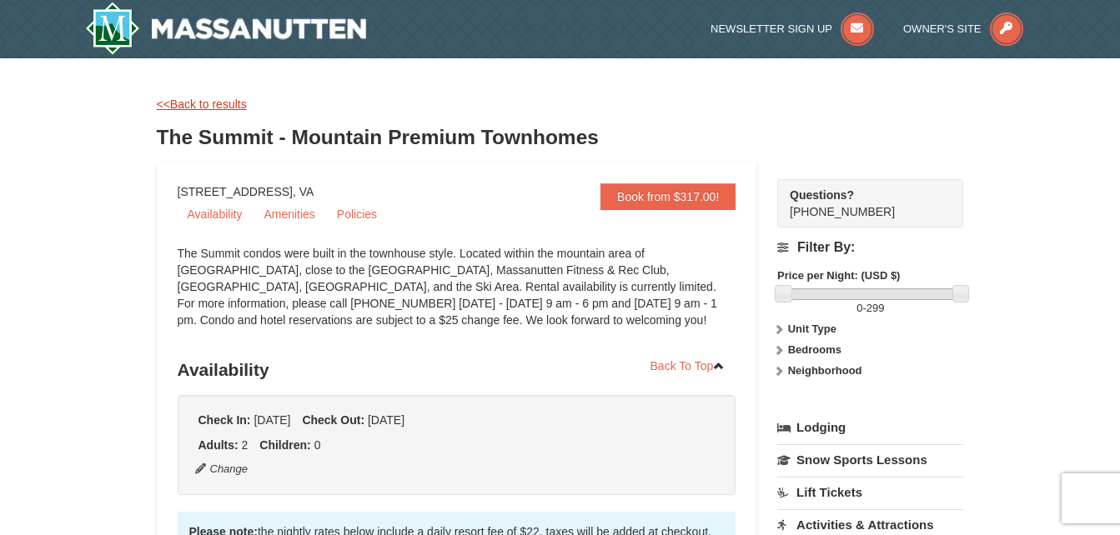
click at [193, 101] on link "<<Back to results" at bounding box center [202, 104] width 90 height 13
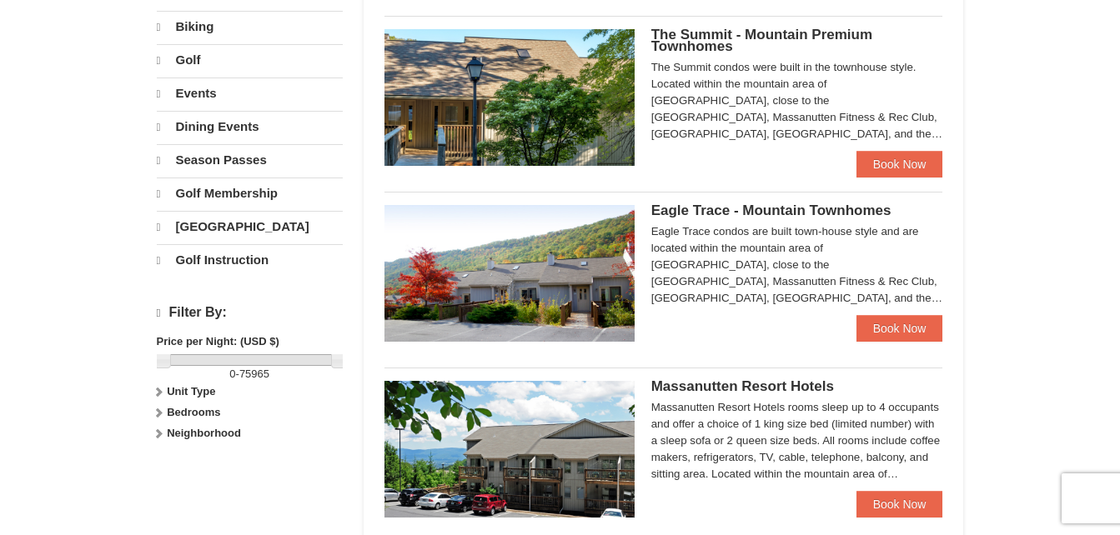
scroll to position [503, 0]
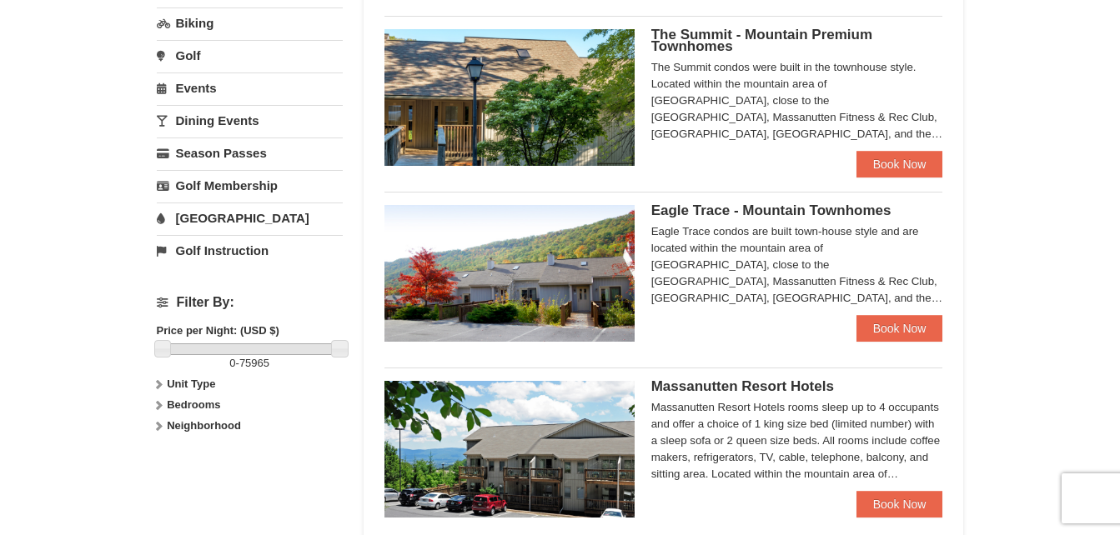
click at [694, 249] on div "Eagle Trace condos are built town-house style and are located within the mounta…" at bounding box center [797, 265] width 292 height 83
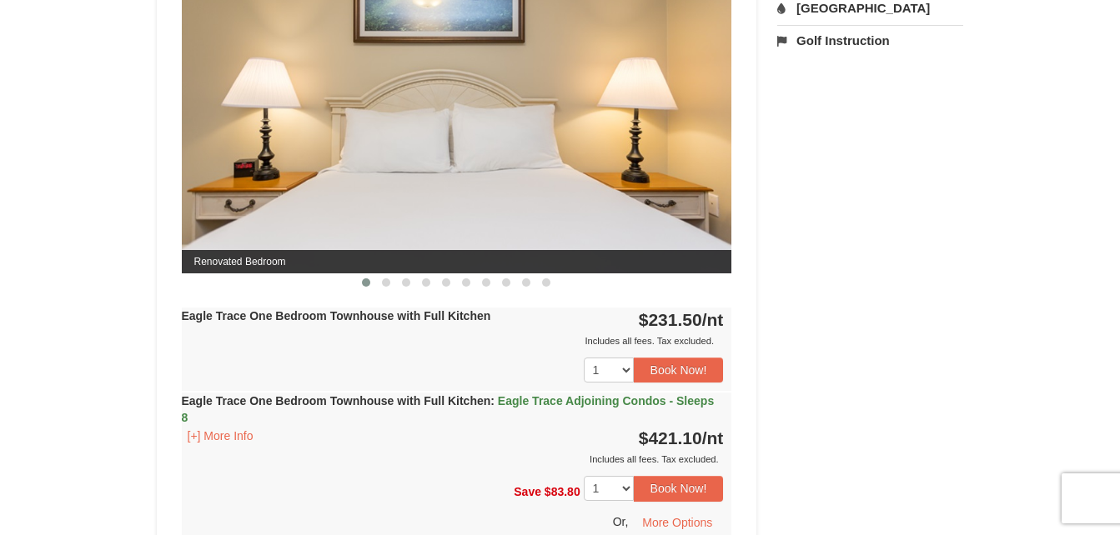
scroll to position [751, 0]
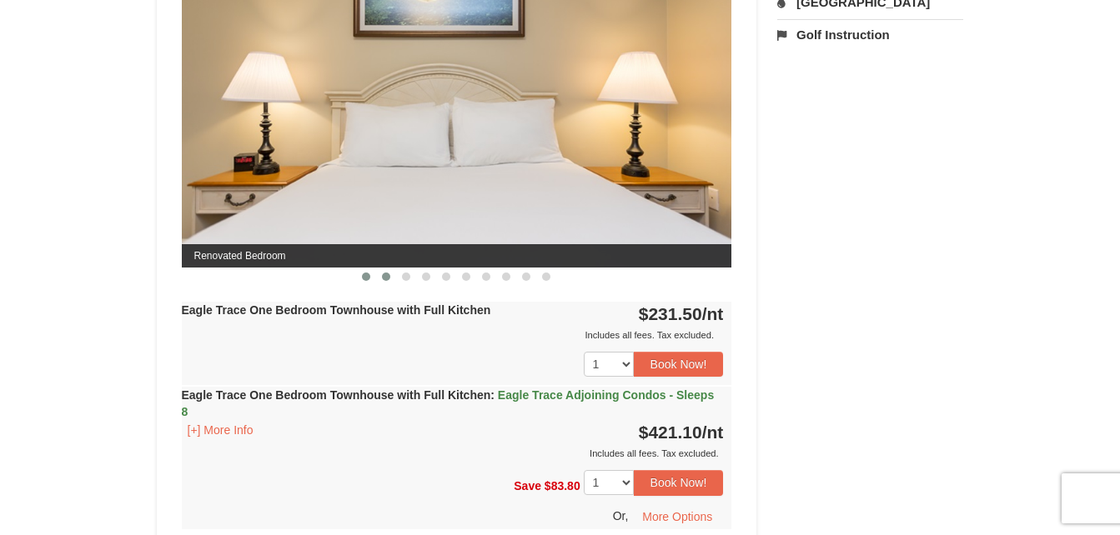
click at [384, 278] on span at bounding box center [386, 277] width 8 height 8
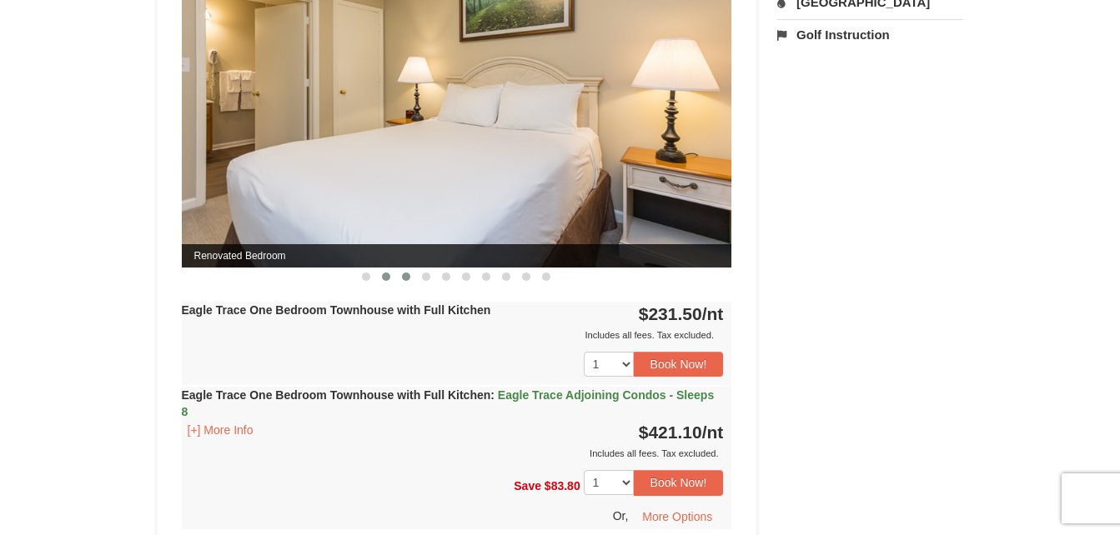
click at [405, 273] on span at bounding box center [406, 277] width 8 height 8
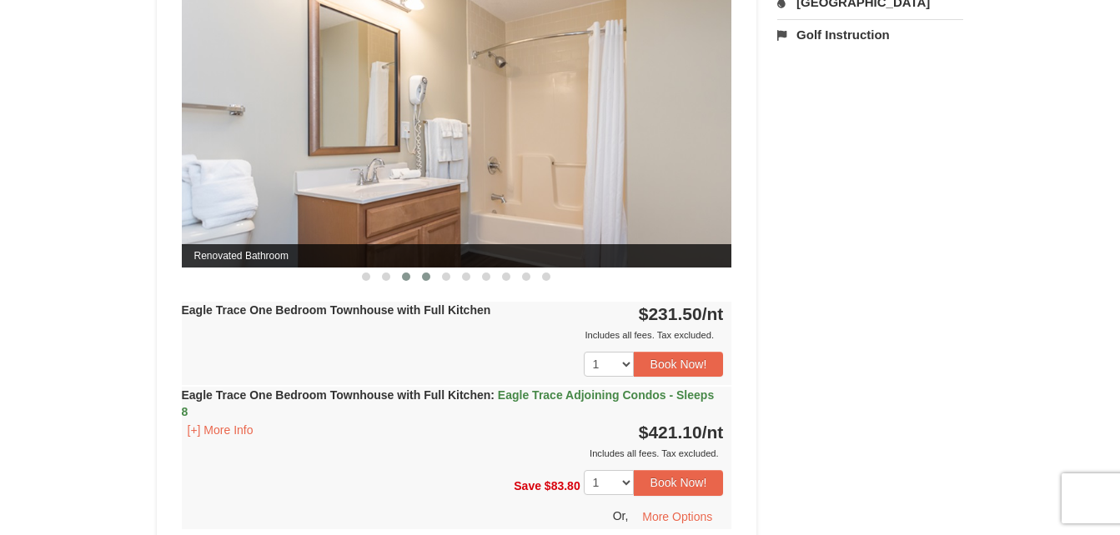
click at [420, 276] on button at bounding box center [426, 277] width 20 height 17
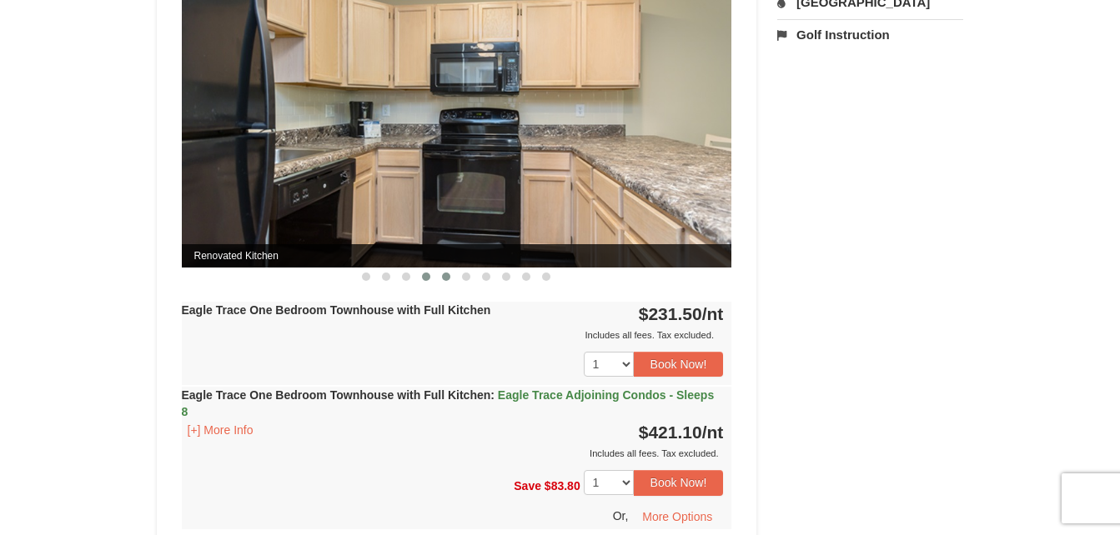
click at [444, 276] on span at bounding box center [446, 277] width 8 height 8
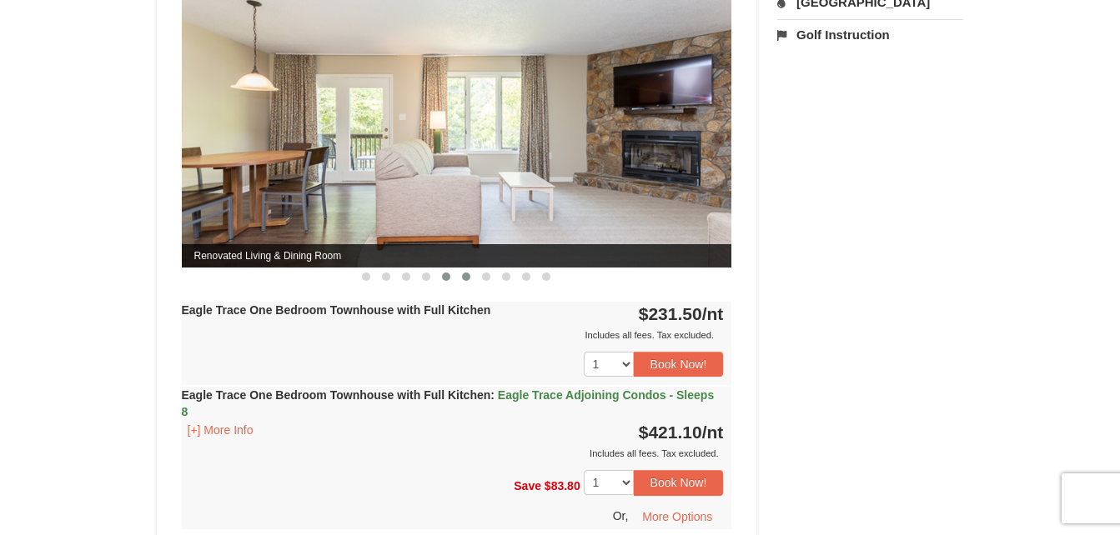
click at [463, 275] on span at bounding box center [466, 277] width 8 height 8
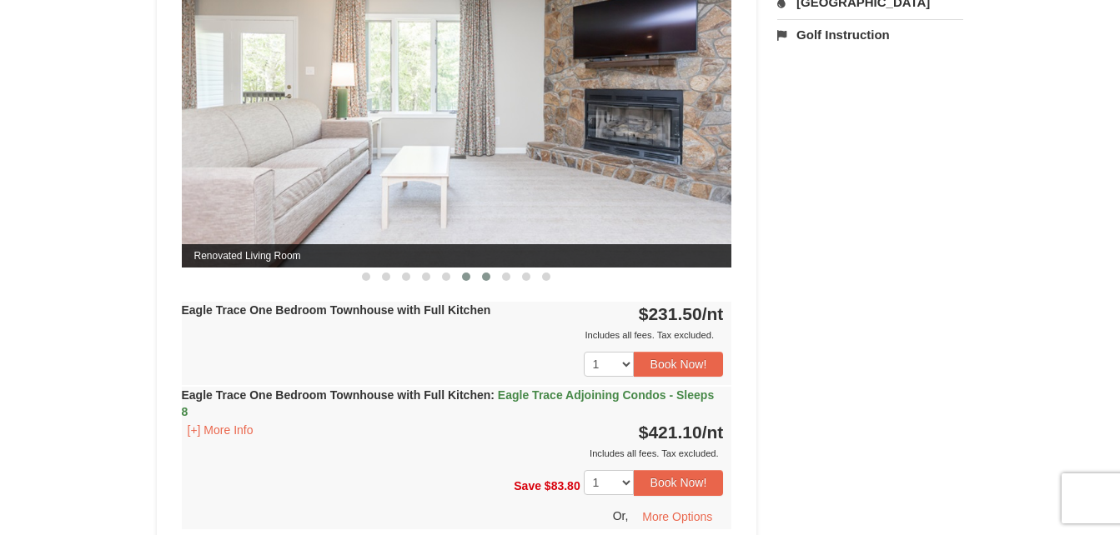
click at [482, 276] on span at bounding box center [486, 277] width 8 height 8
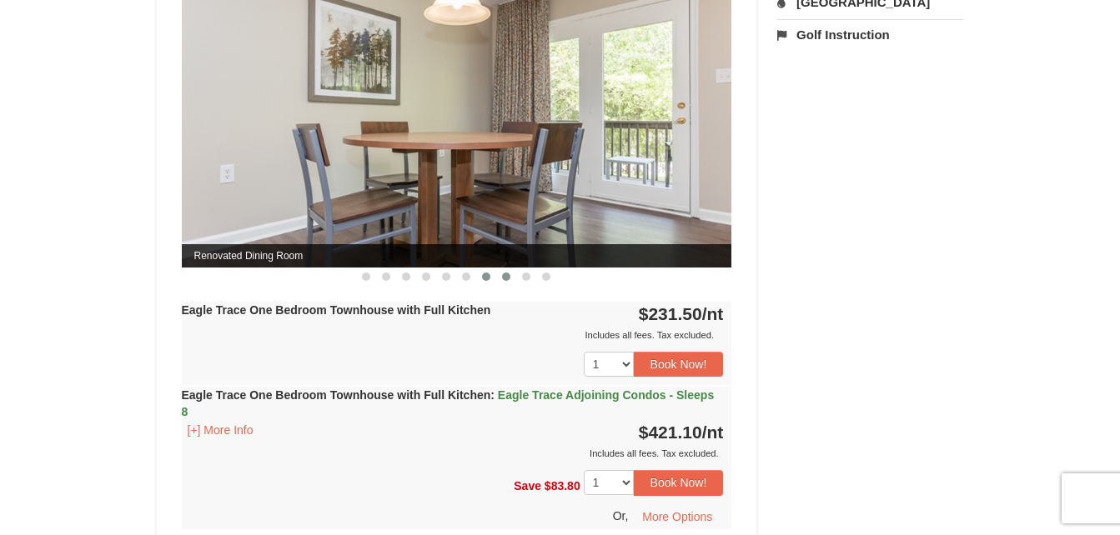
click at [508, 279] on span at bounding box center [506, 277] width 8 height 8
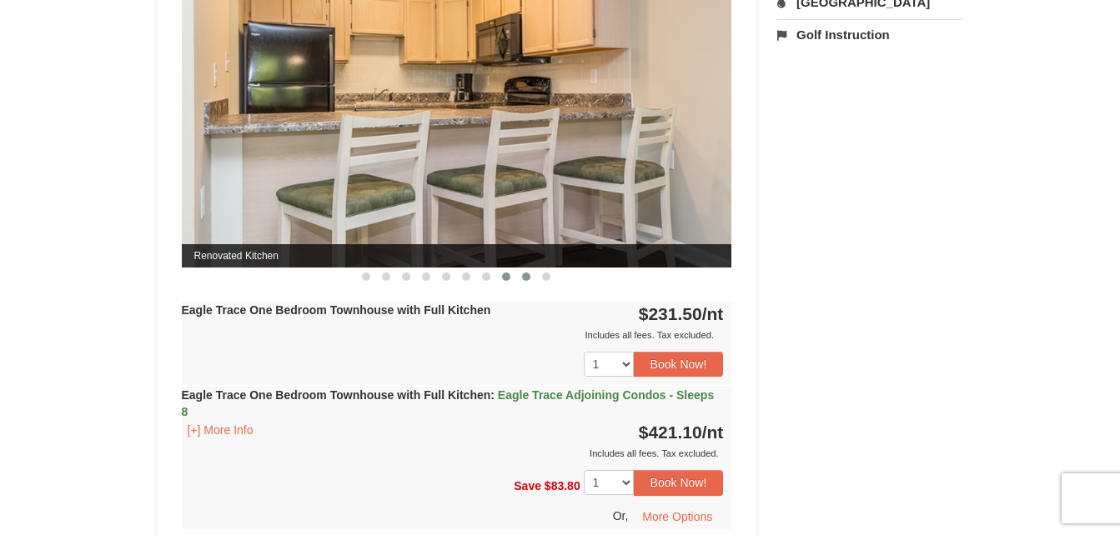
click at [529, 279] on span at bounding box center [526, 277] width 8 height 8
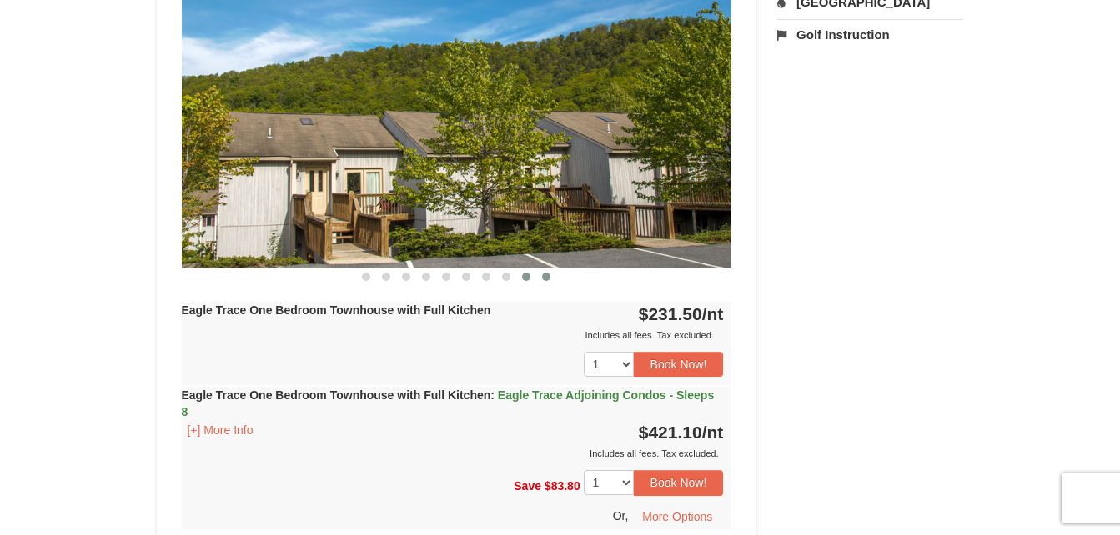
click at [548, 278] on span at bounding box center [546, 277] width 8 height 8
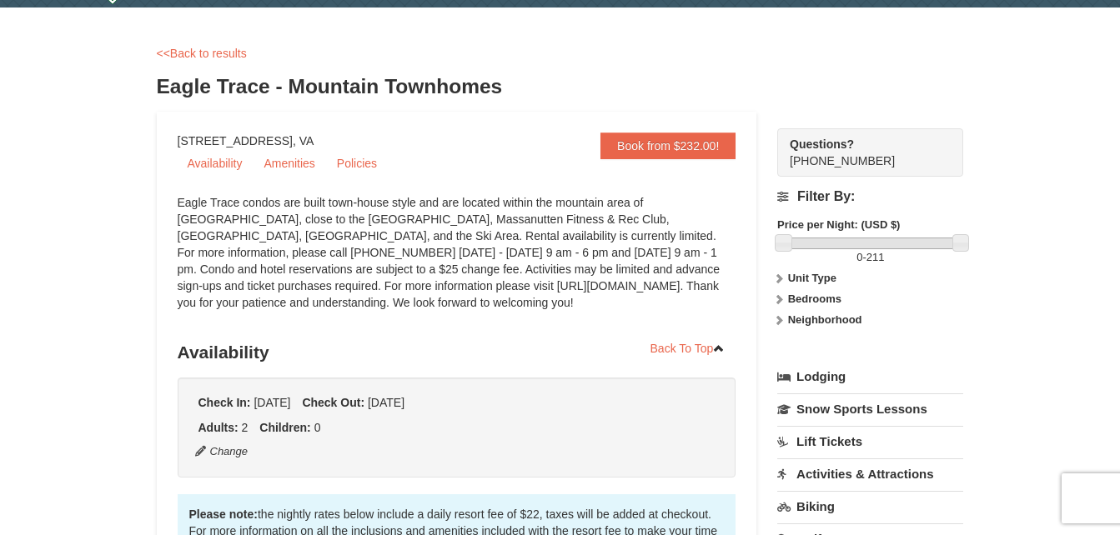
scroll to position [0, 0]
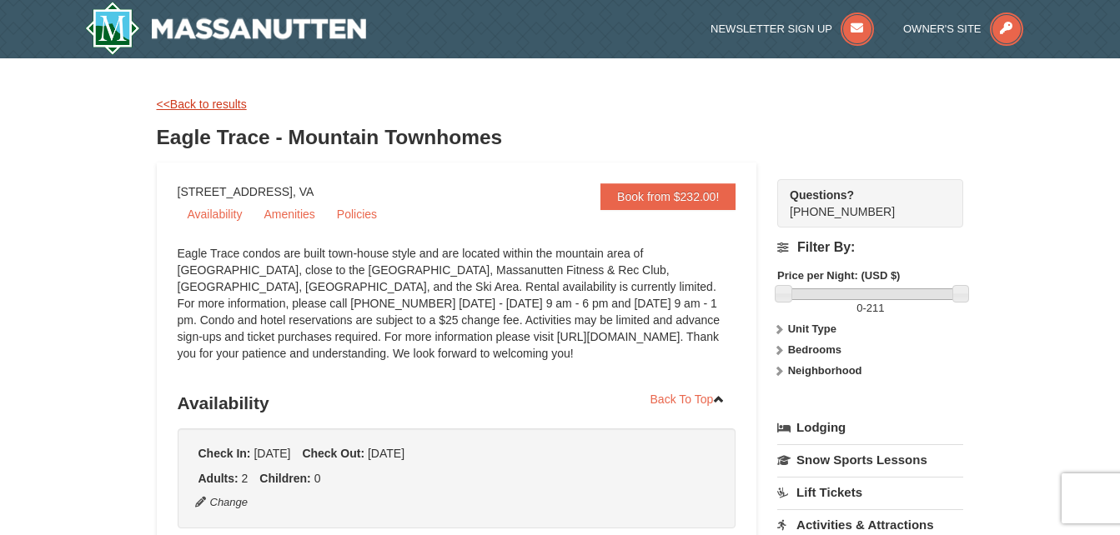
click at [222, 103] on link "<<Back to results" at bounding box center [202, 104] width 90 height 13
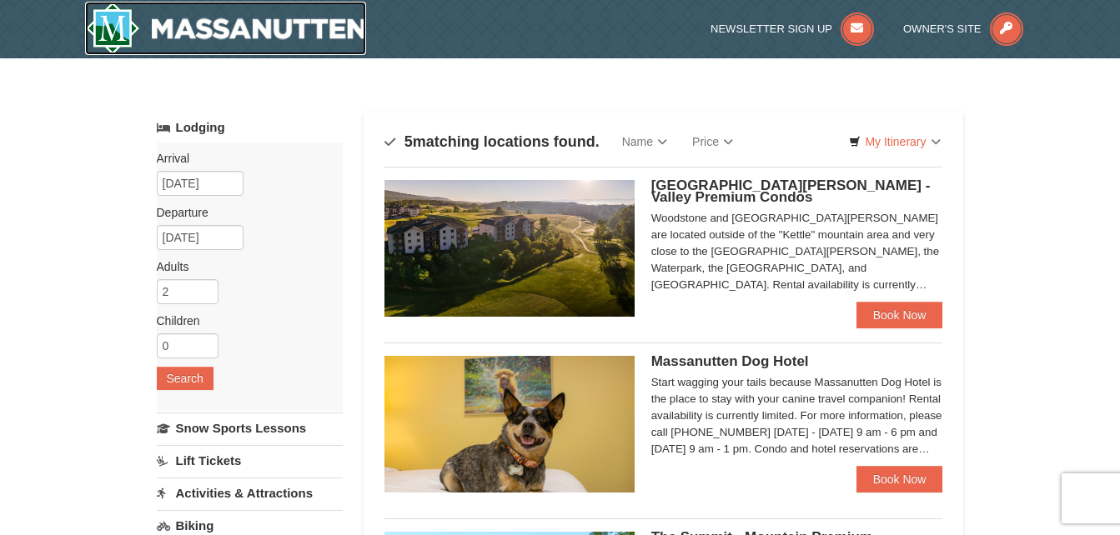
click at [264, 22] on img at bounding box center [226, 28] width 282 height 53
